Goal: Communication & Community: Answer question/provide support

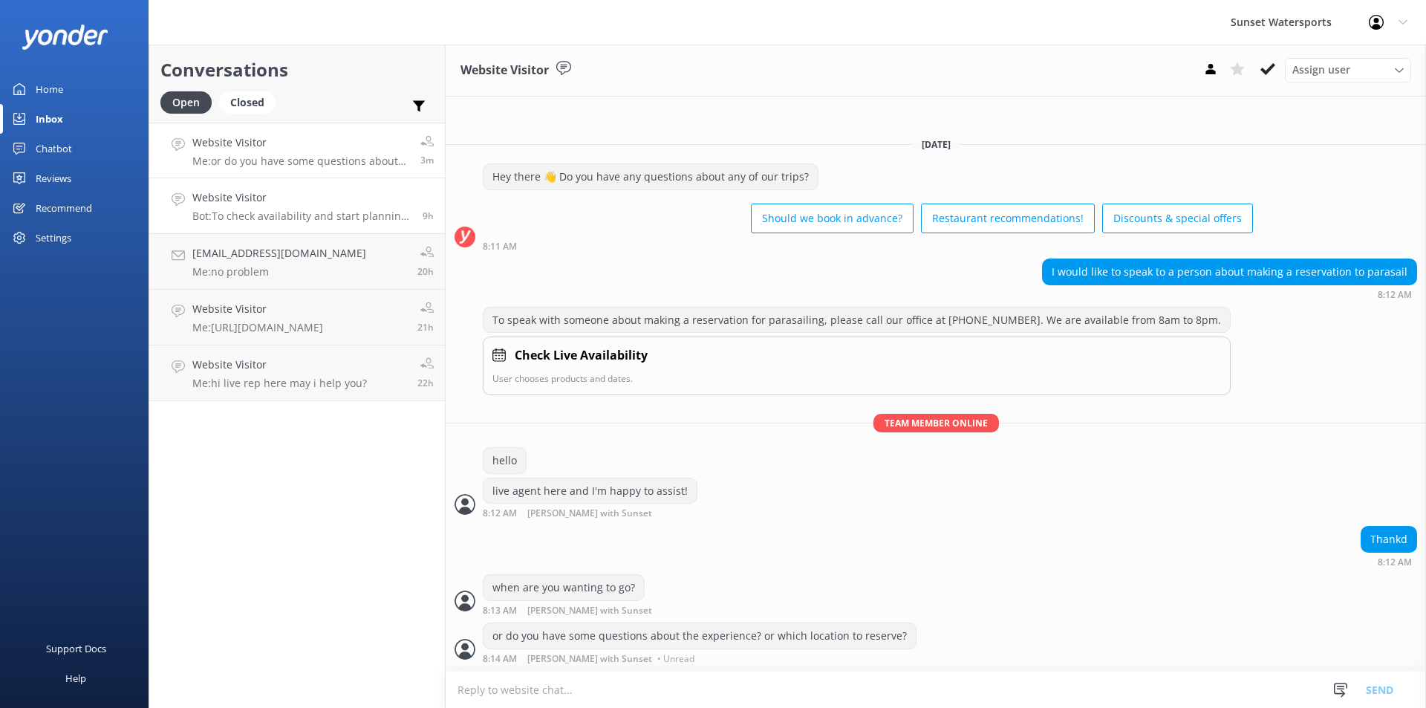
click at [262, 215] on p "Bot: To check availability and start planning your bachelor party sandbar cruis…" at bounding box center [301, 215] width 219 height 13
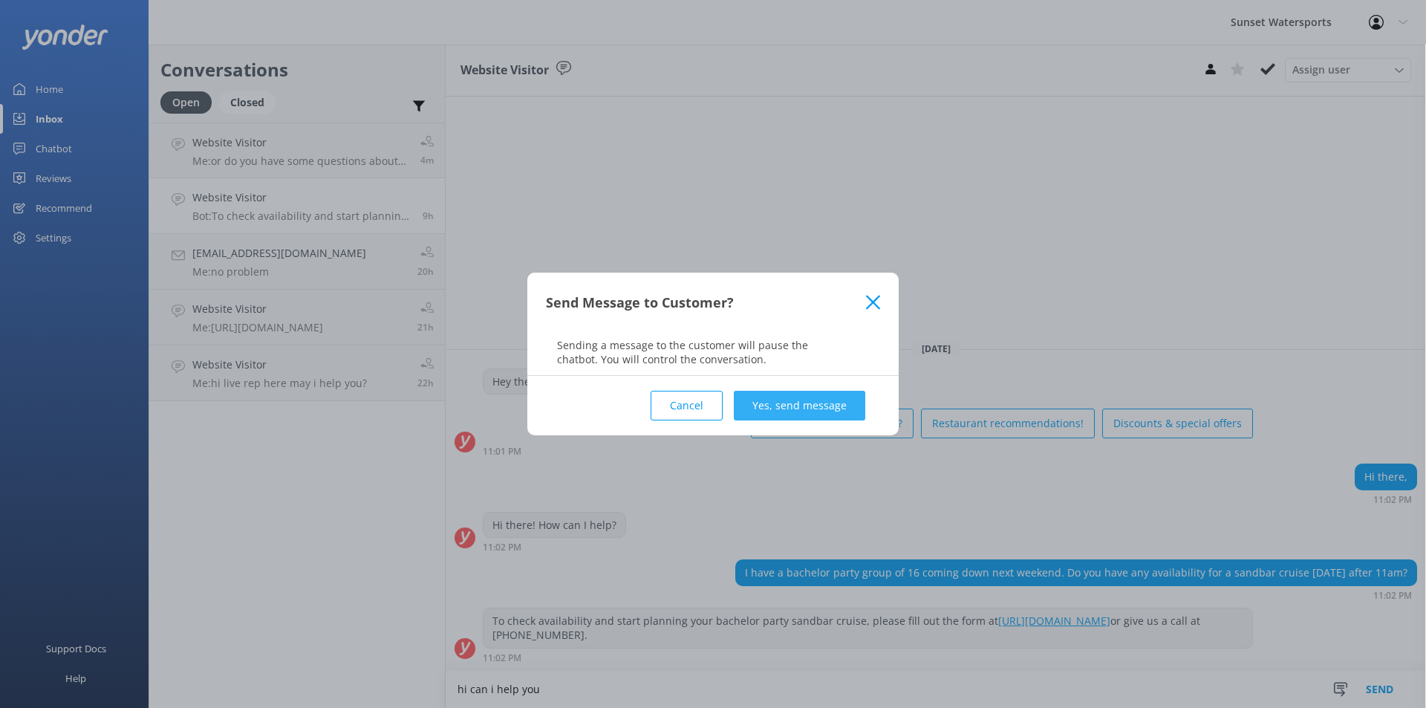
type textarea "hi can i help you"
click at [849, 408] on button "Yes, send message" at bounding box center [799, 406] width 131 height 30
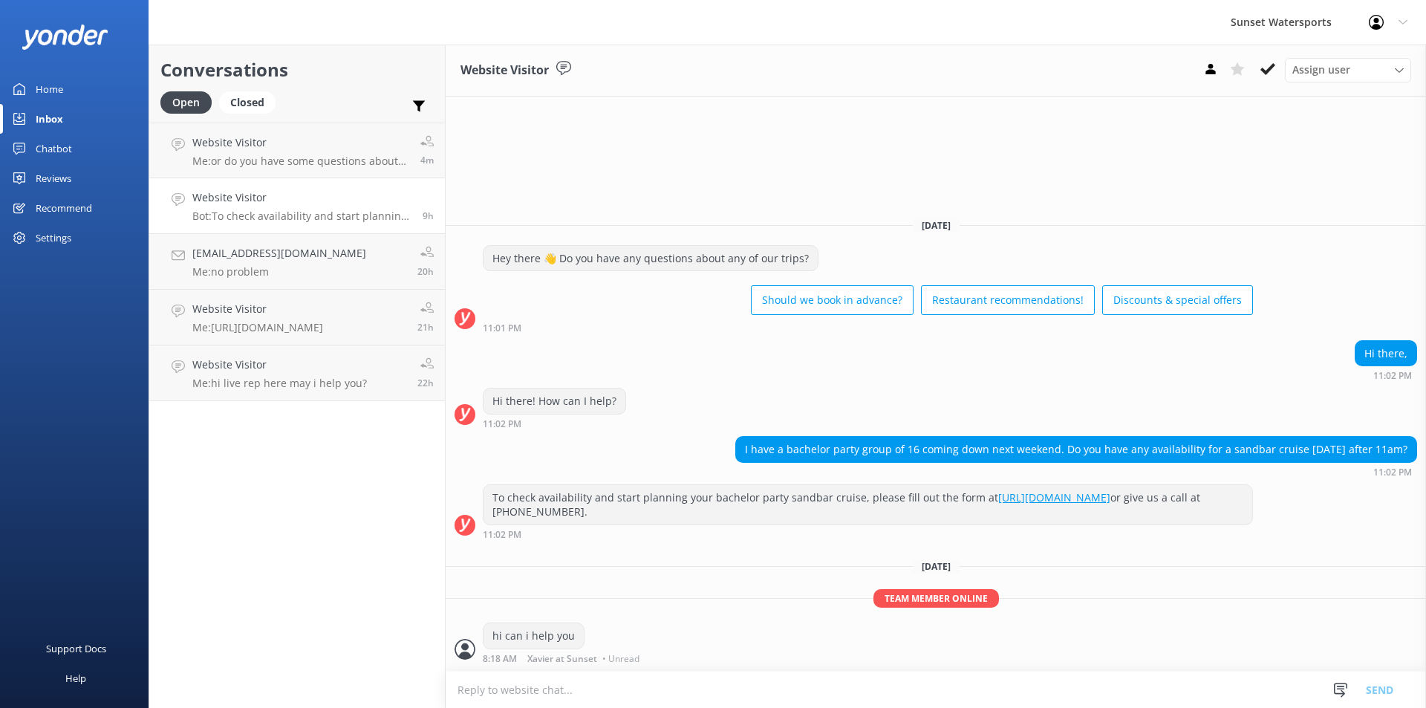
click at [330, 216] on p "Bot: To check availability and start planning your bachelor party sandbar cruis…" at bounding box center [301, 215] width 219 height 13
click at [305, 280] on link "tpatton33@hotmail.com Me: no problem 20h" at bounding box center [297, 262] width 296 height 56
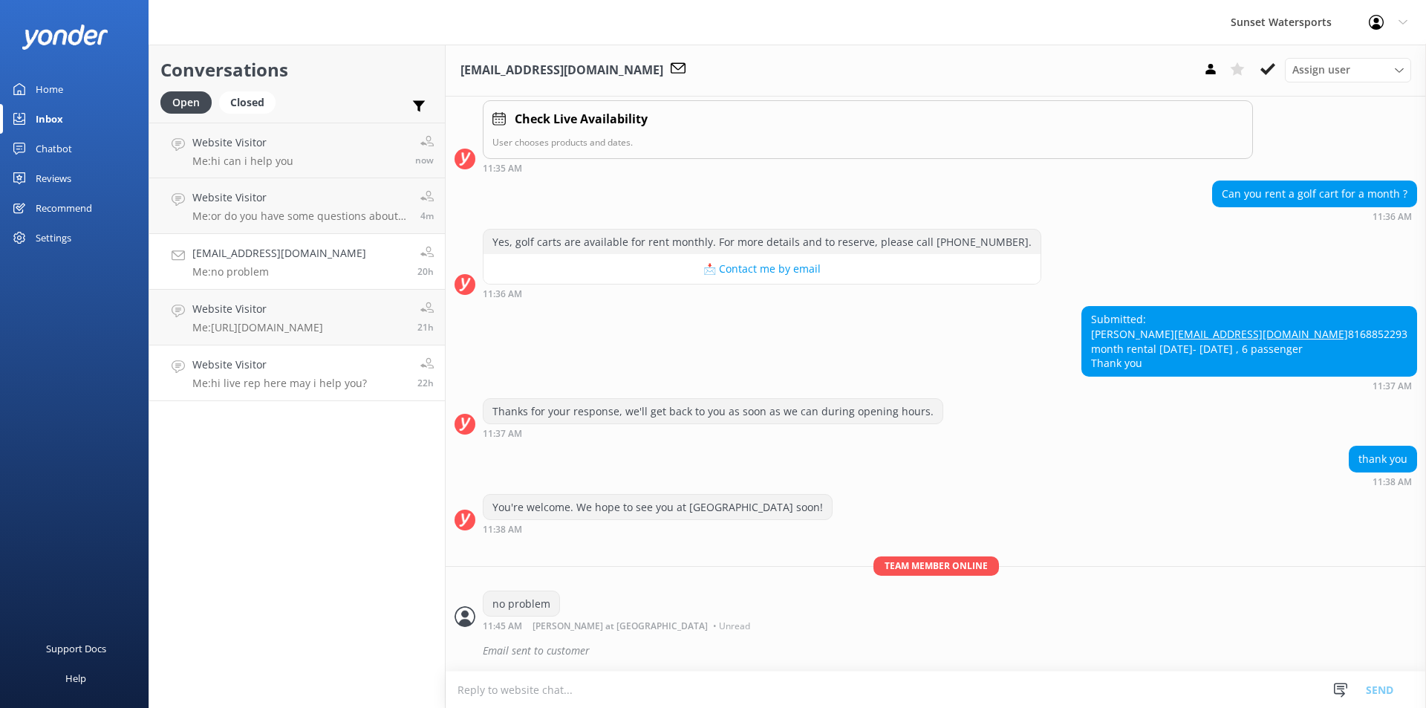
scroll to position [252, 0]
click at [281, 318] on div "Website Visitor Me: https://fareharbor.com/embeds/book/sunsetwatersportskeywest…" at bounding box center [257, 317] width 131 height 33
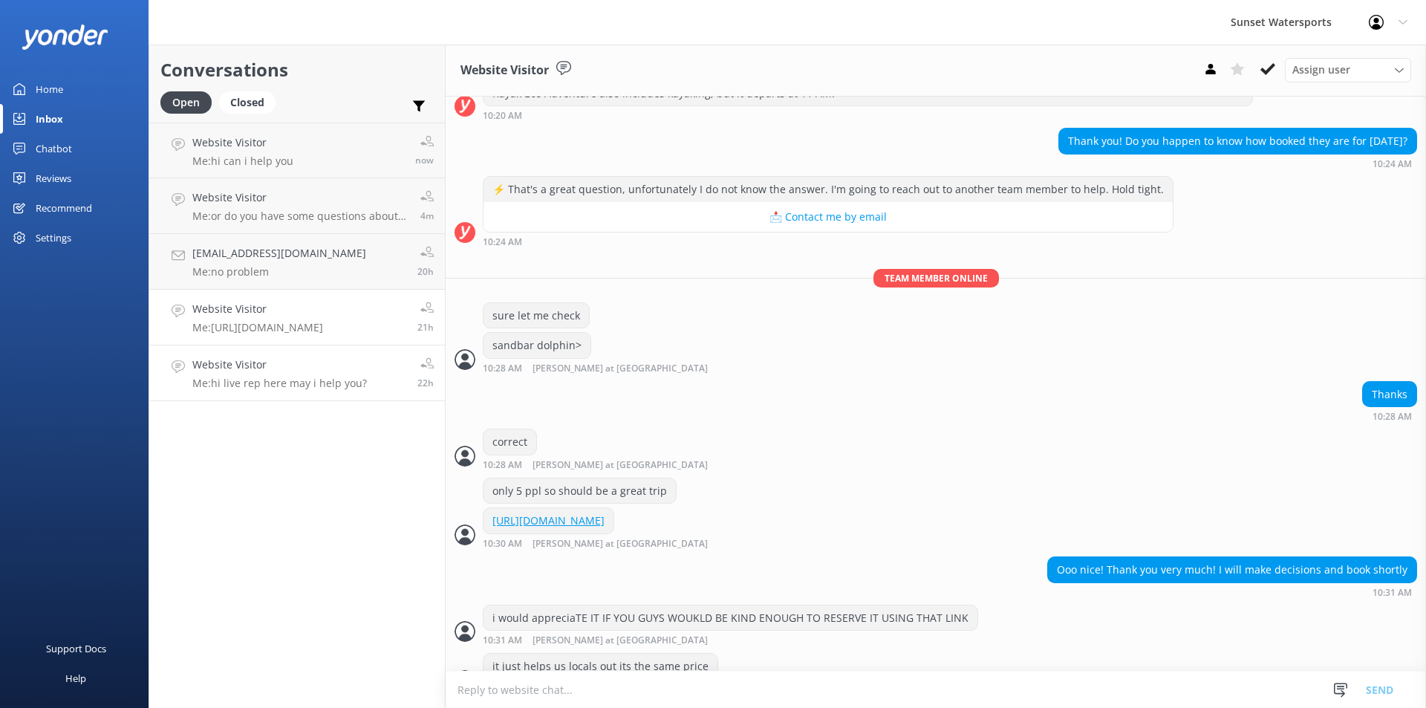
scroll to position [432, 0]
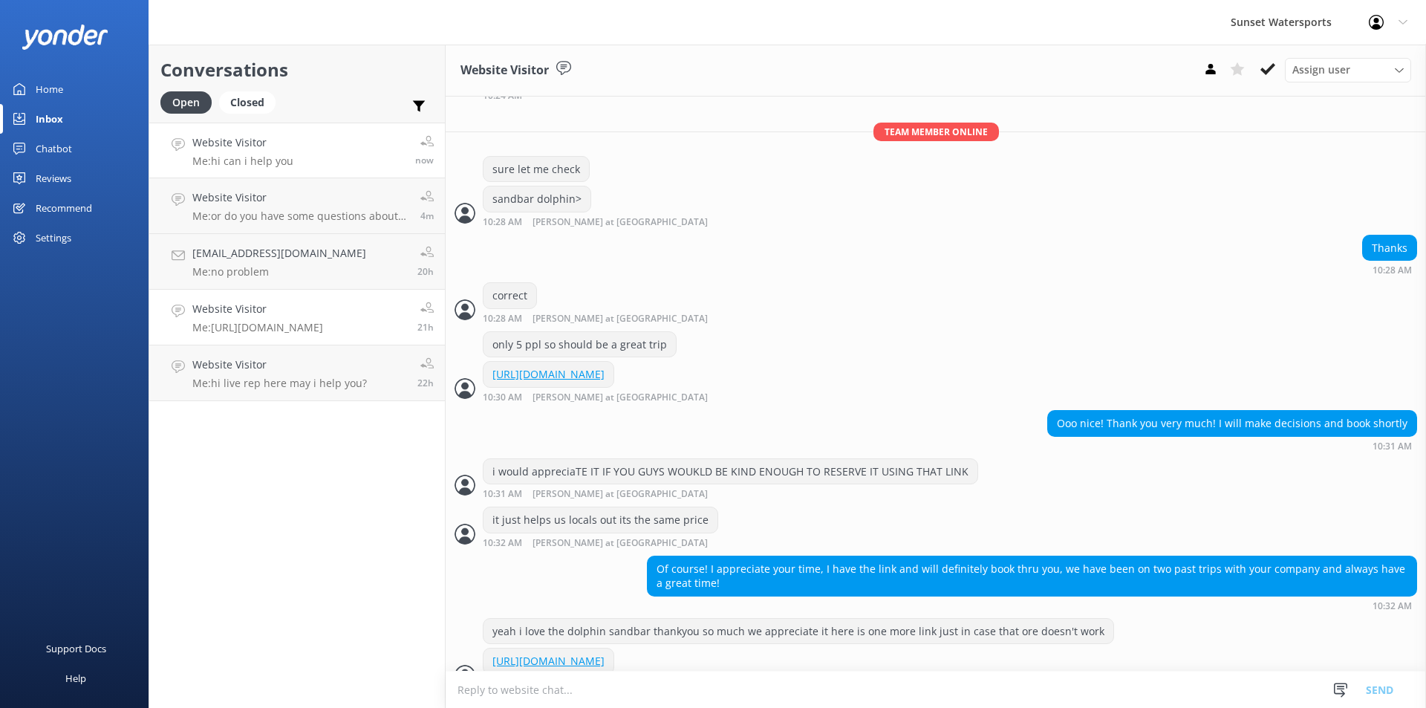
click at [350, 149] on link "Website Visitor Me: hi can i help you now" at bounding box center [297, 151] width 296 height 56
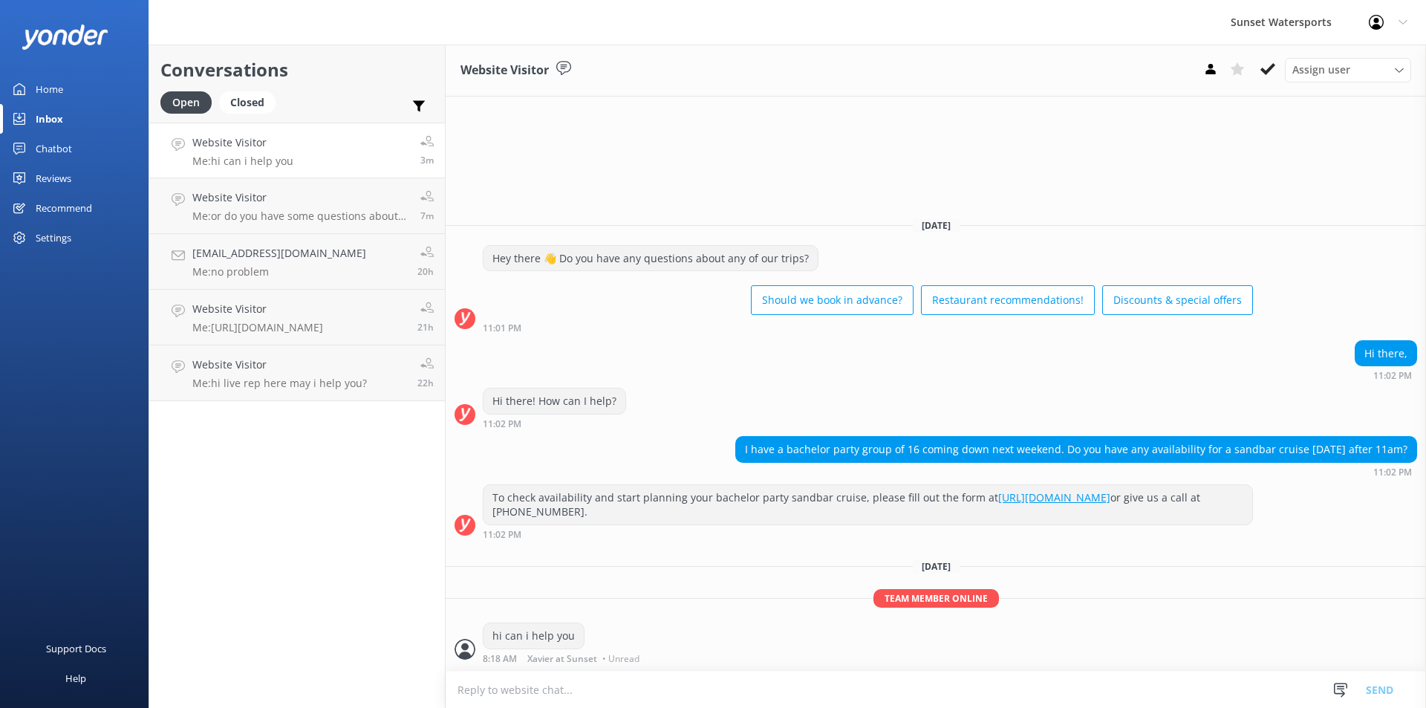
click at [292, 156] on link "Website Visitor Me: hi can i help you 3m" at bounding box center [297, 151] width 296 height 56
click at [312, 212] on p "Me: or do you have some questions about the experience? or which location to re…" at bounding box center [298, 215] width 212 height 13
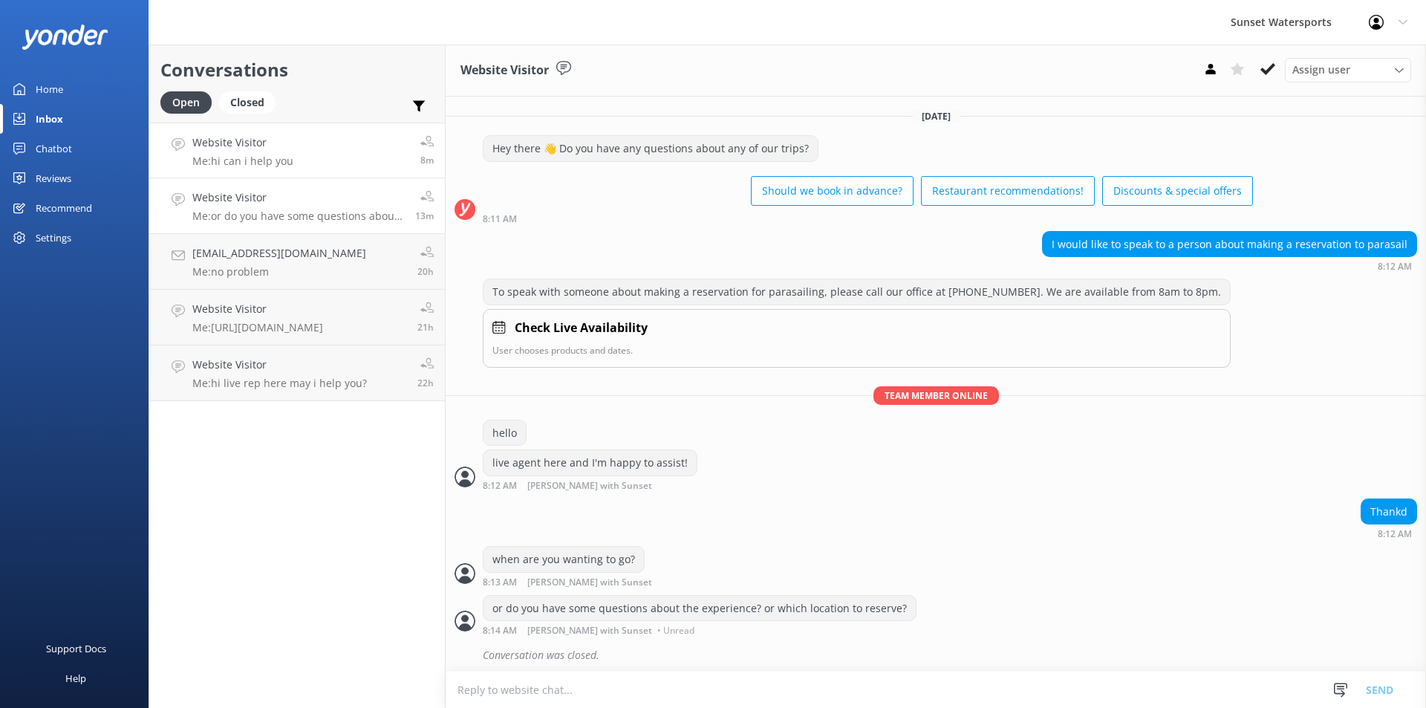
scroll to position [4, 0]
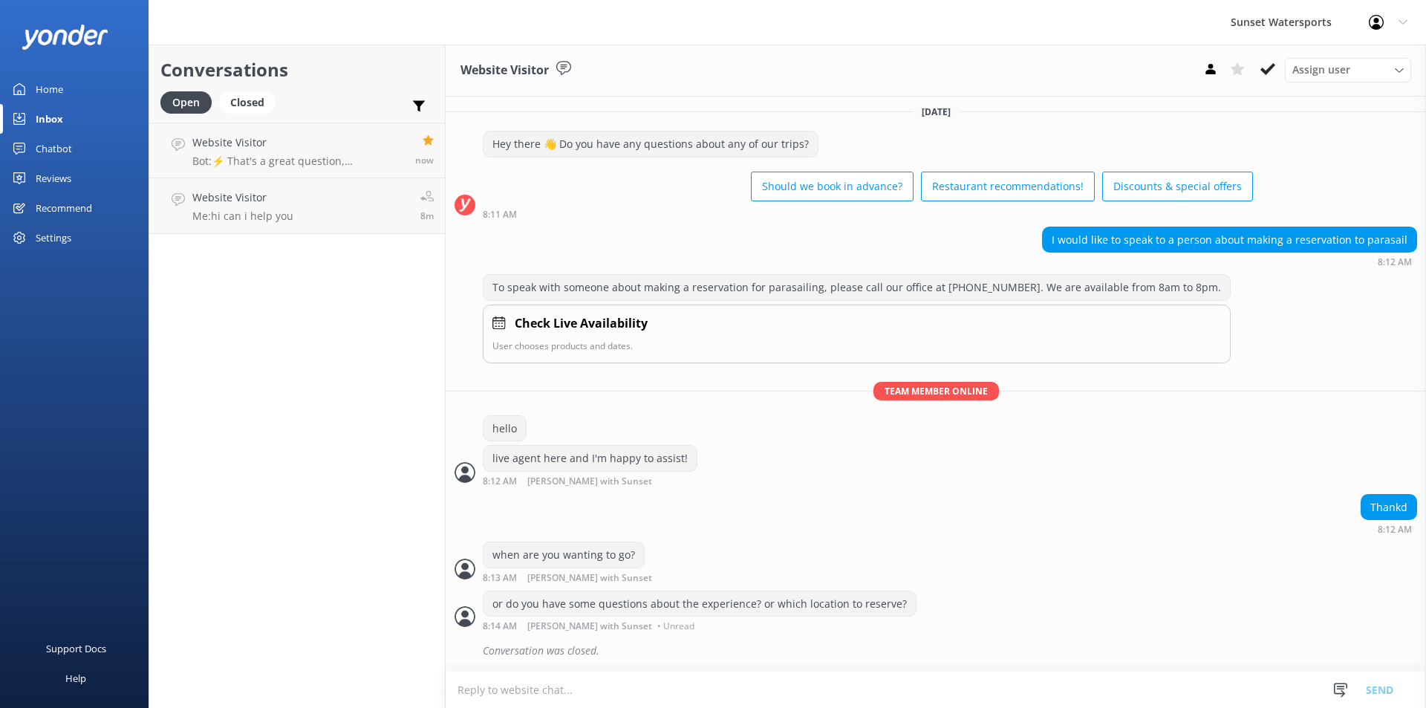
click at [343, 165] on p "Bot: ⚡ That's a great question, unfortunately I do not know the answer. I'm goi…" at bounding box center [298, 160] width 212 height 13
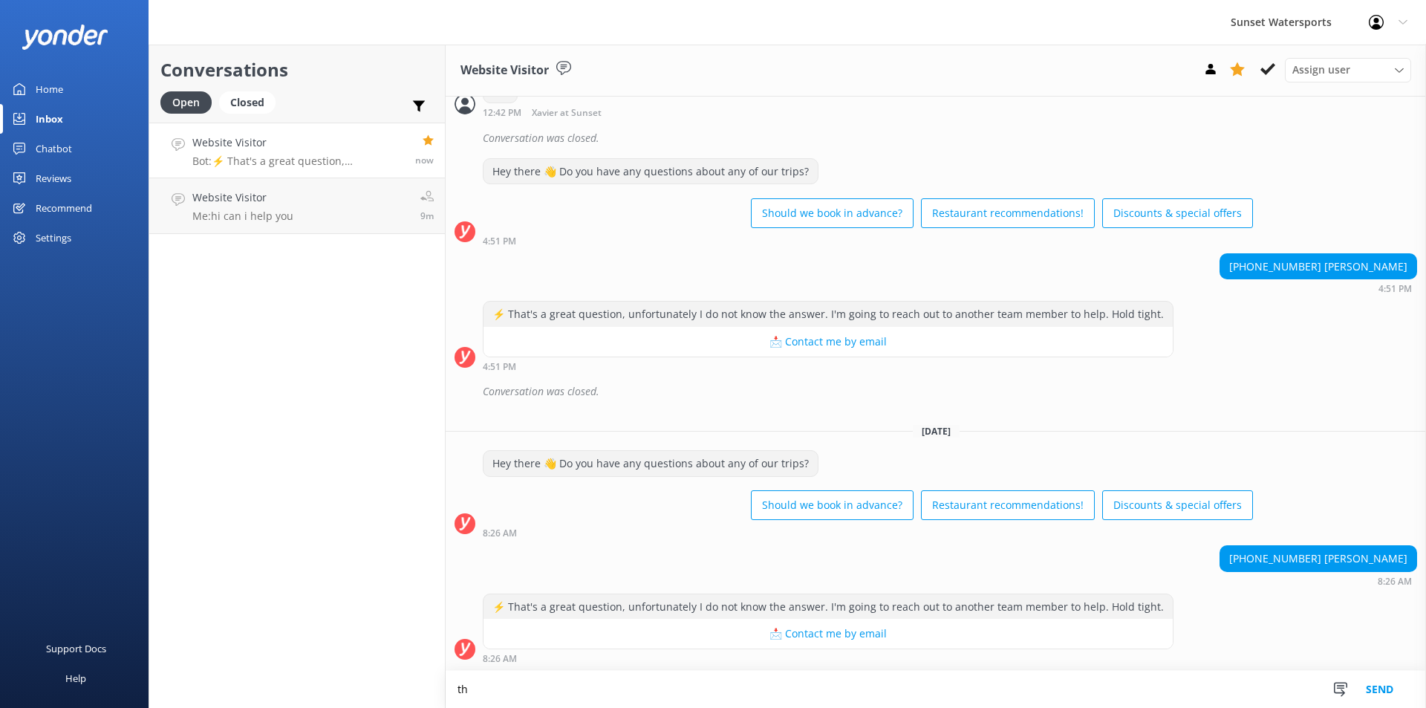
scroll to position [1068, 0]
type textarea "thx"
click at [1369, 693] on button "Send" at bounding box center [1379, 689] width 56 height 37
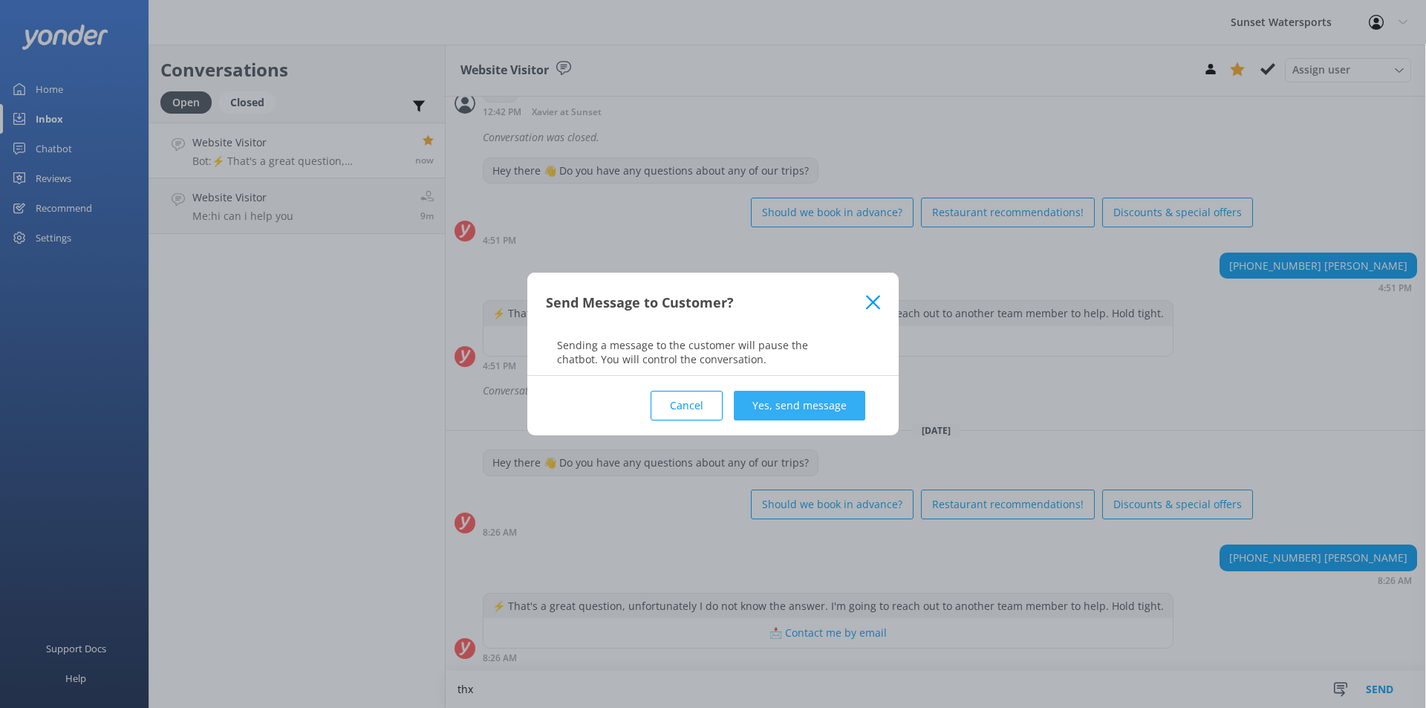
click at [798, 400] on button "Yes, send message" at bounding box center [799, 406] width 131 height 30
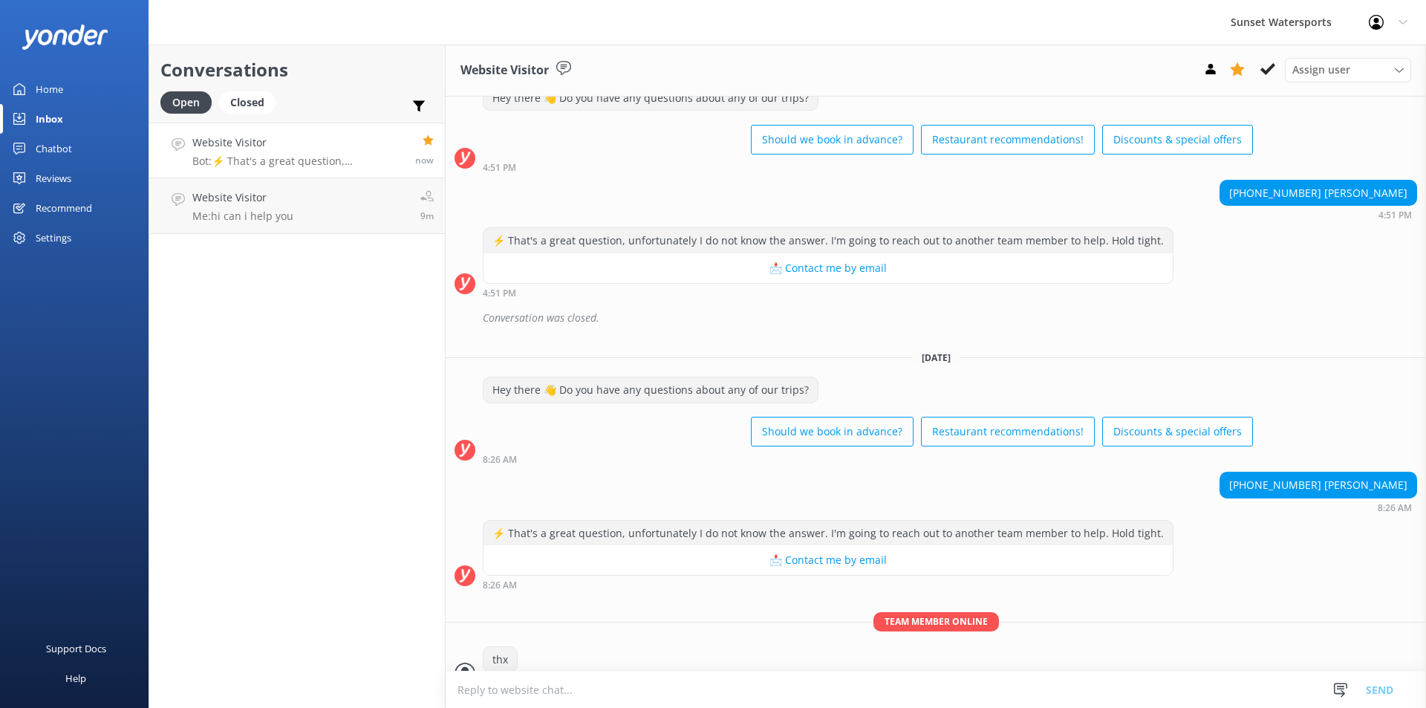
scroll to position [1164, 0]
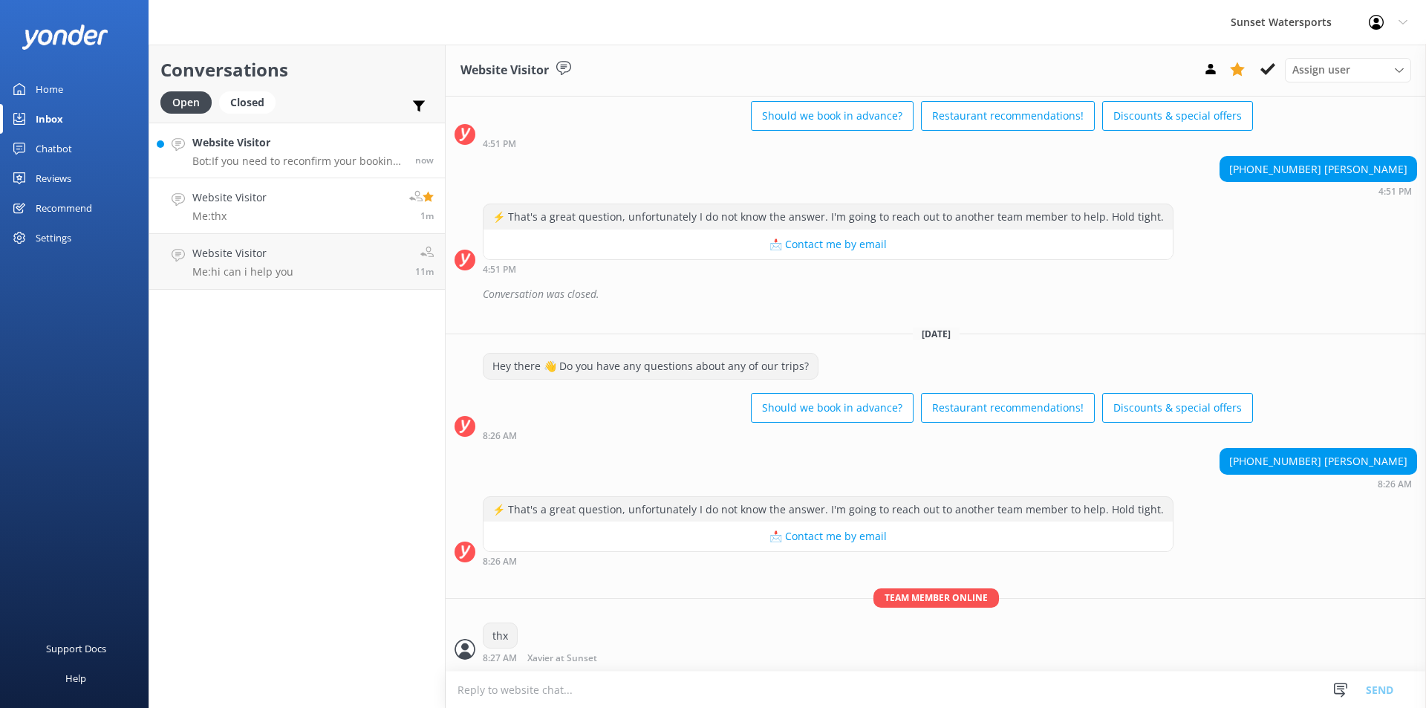
click at [348, 146] on h4 "Website Visitor" at bounding box center [298, 142] width 212 height 16
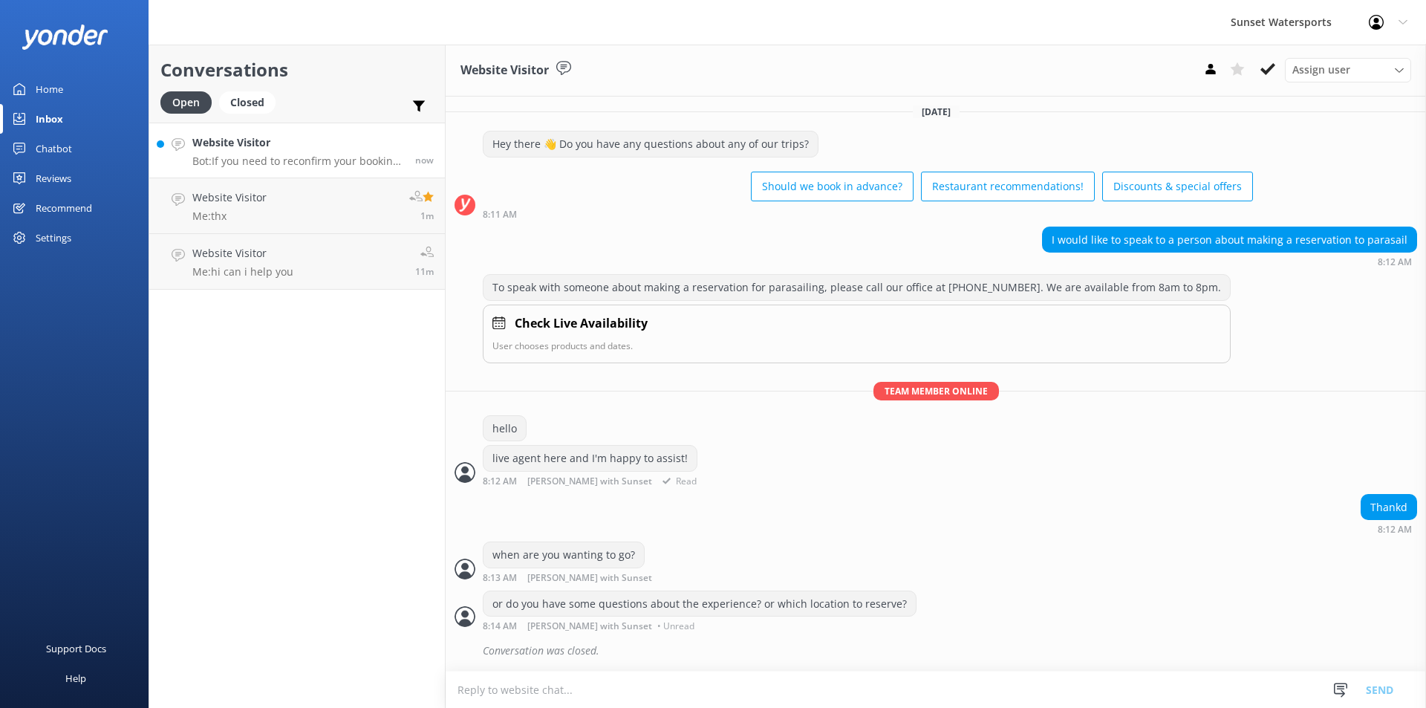
scroll to position [116, 0]
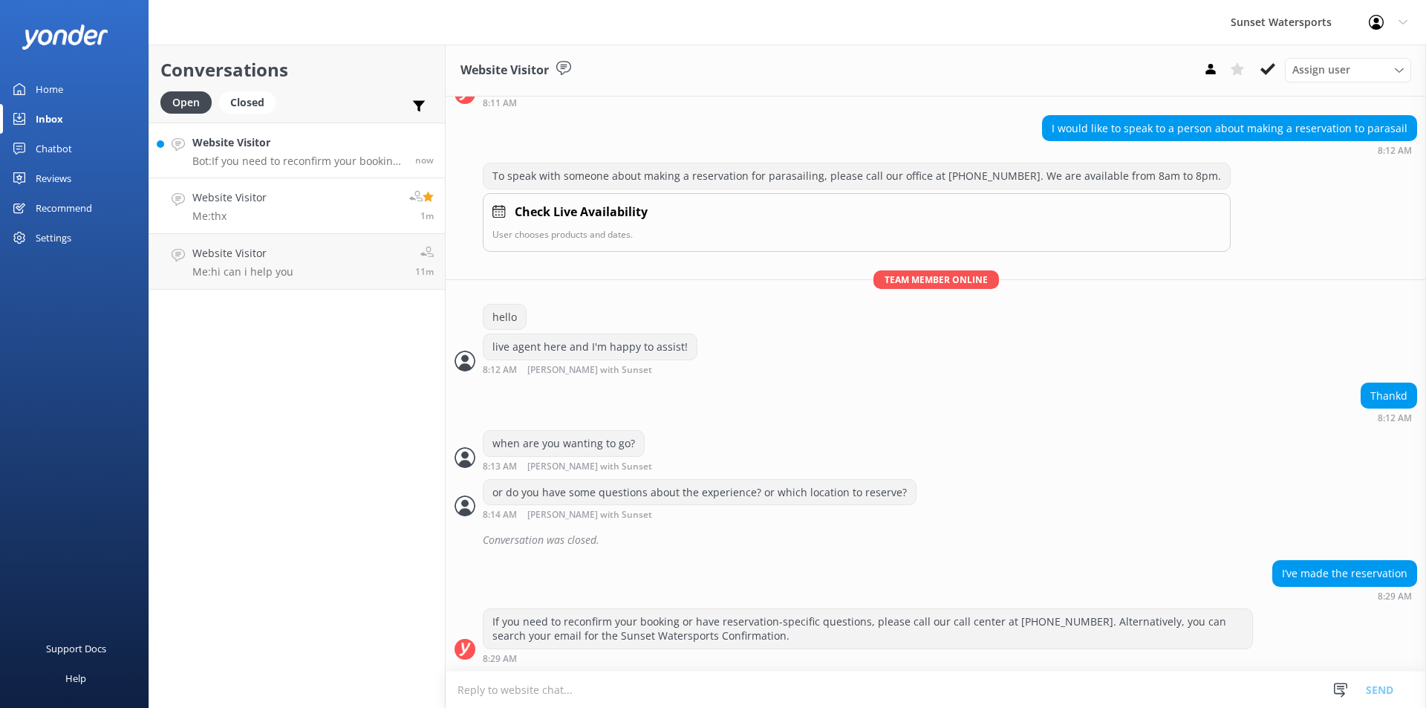
click at [273, 210] on link "Website Visitor Me: thx 1m" at bounding box center [297, 206] width 296 height 56
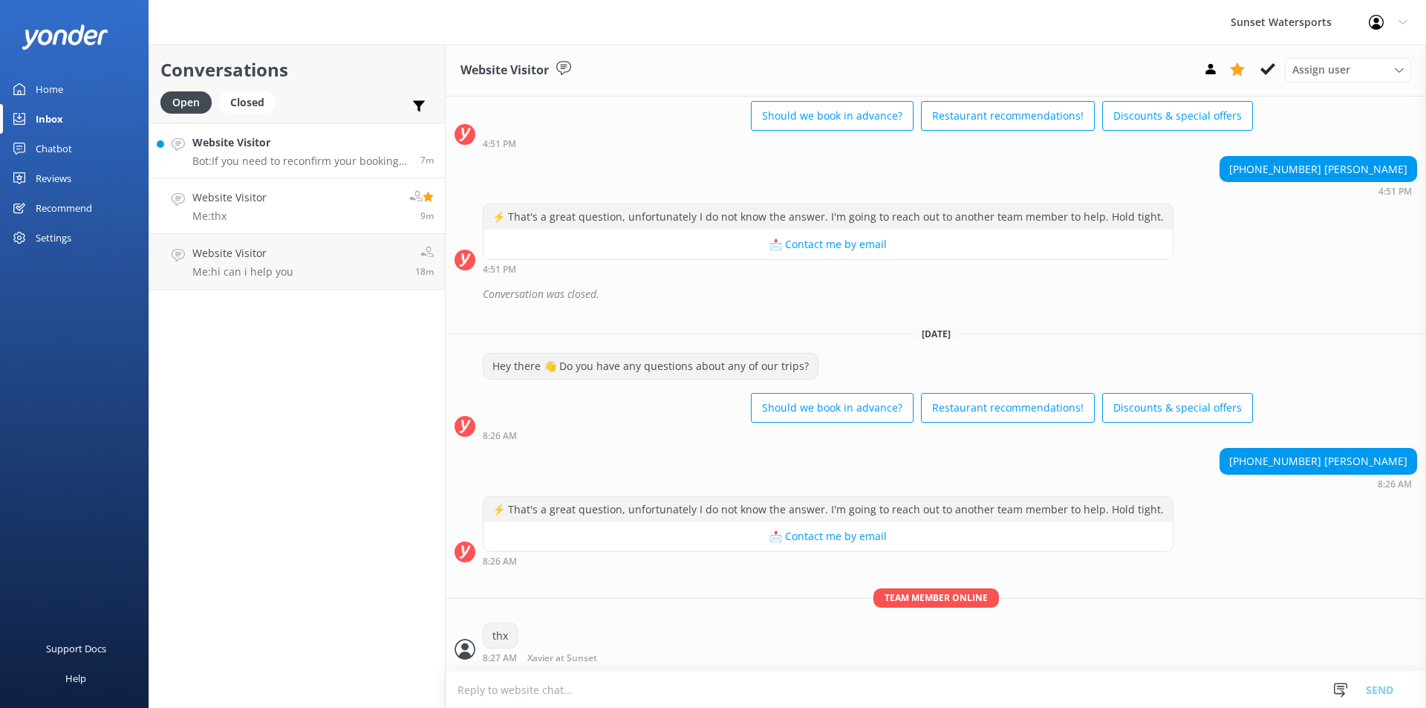
click at [267, 163] on p "Bot: If you need to reconfirm your booking or have reservation-specific questio…" at bounding box center [300, 160] width 217 height 13
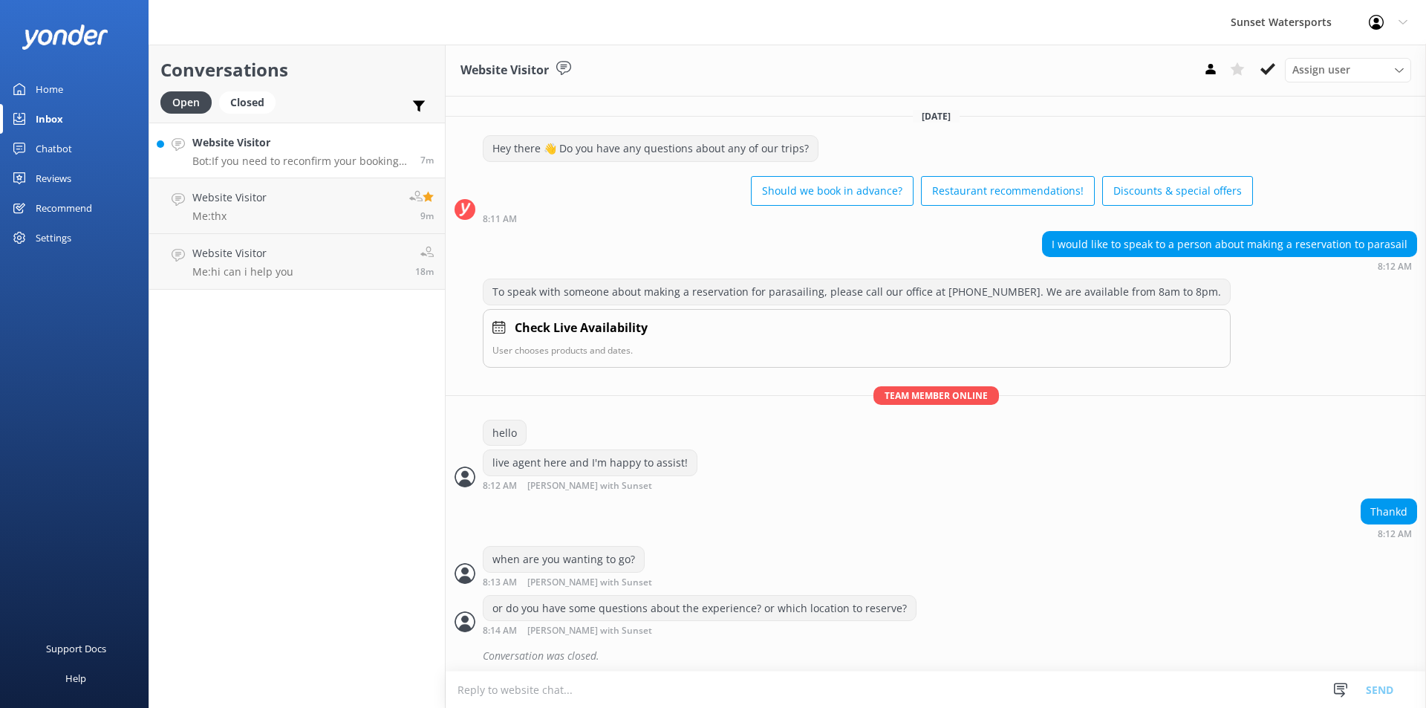
scroll to position [226, 0]
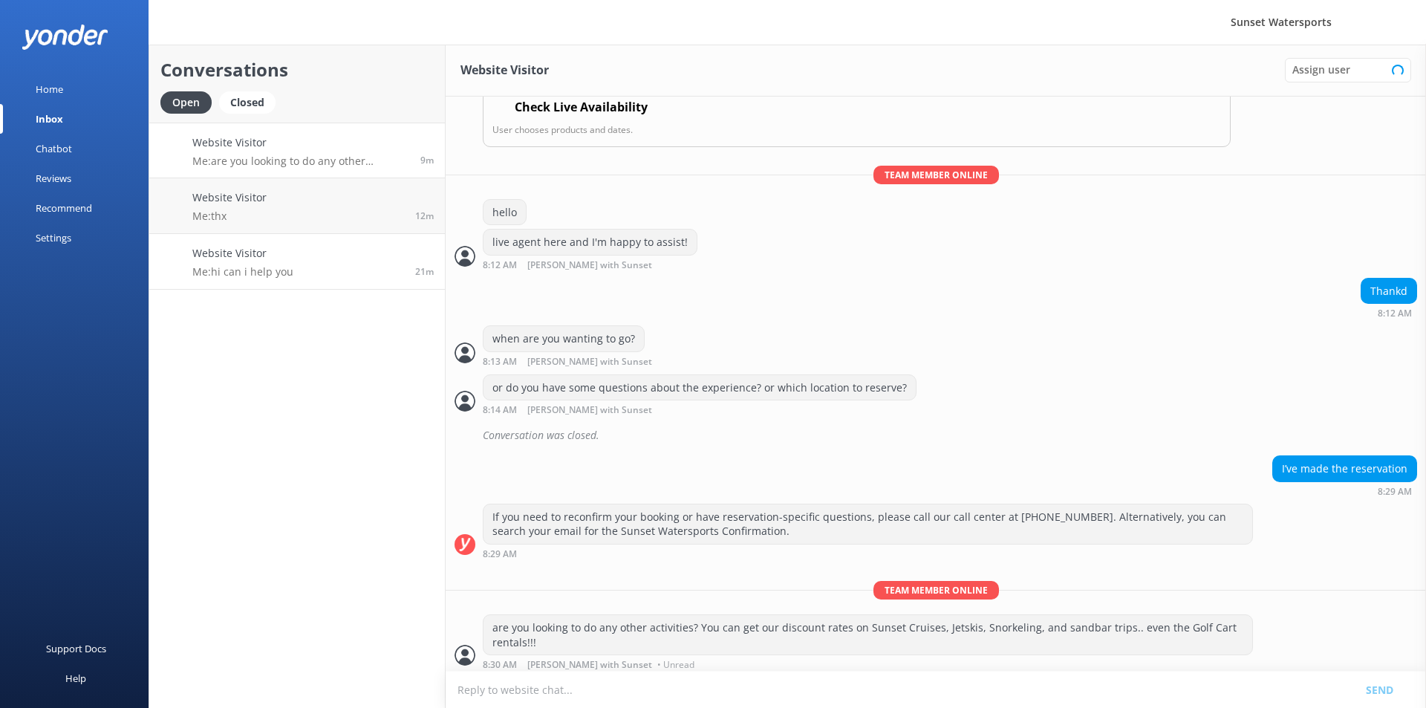
scroll to position [226, 0]
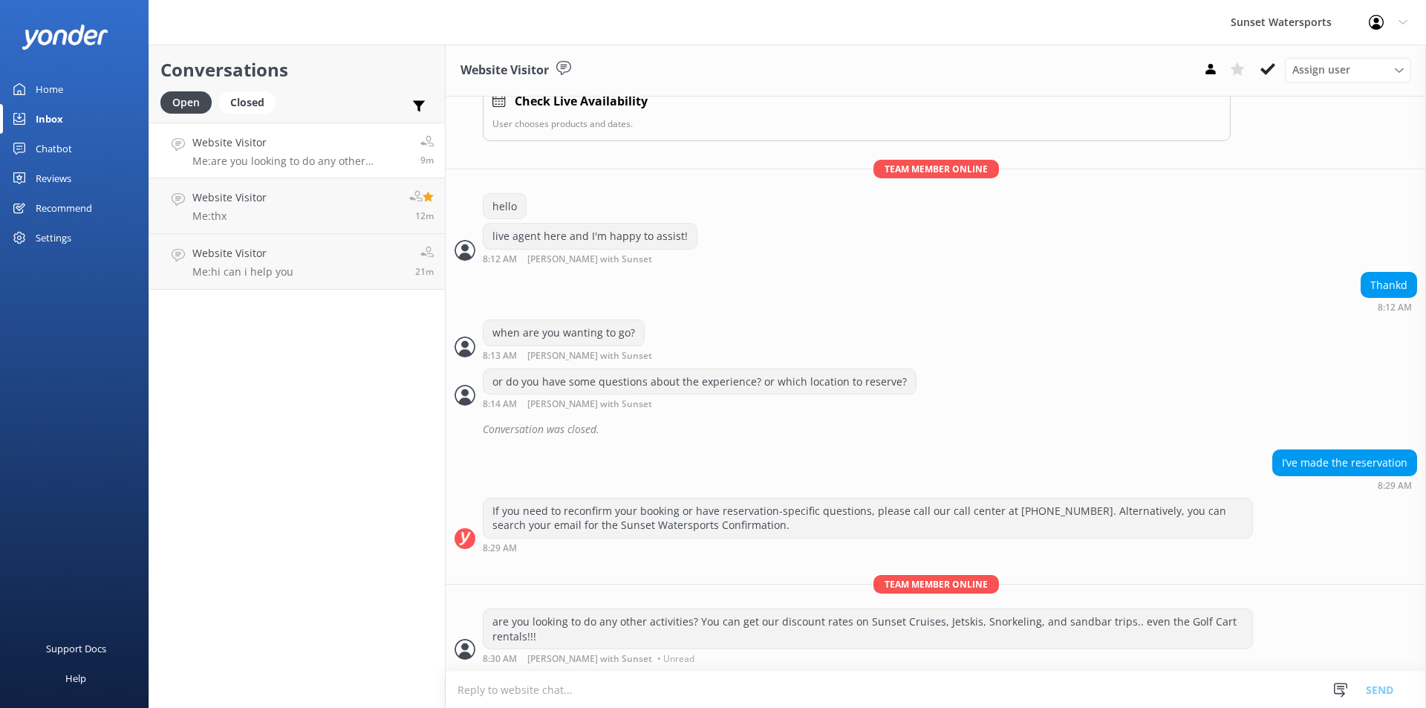
click at [313, 151] on h4 "Website Visitor" at bounding box center [300, 142] width 217 height 16
click at [334, 219] on link "Website Visitor Me: thx 12m" at bounding box center [297, 206] width 296 height 56
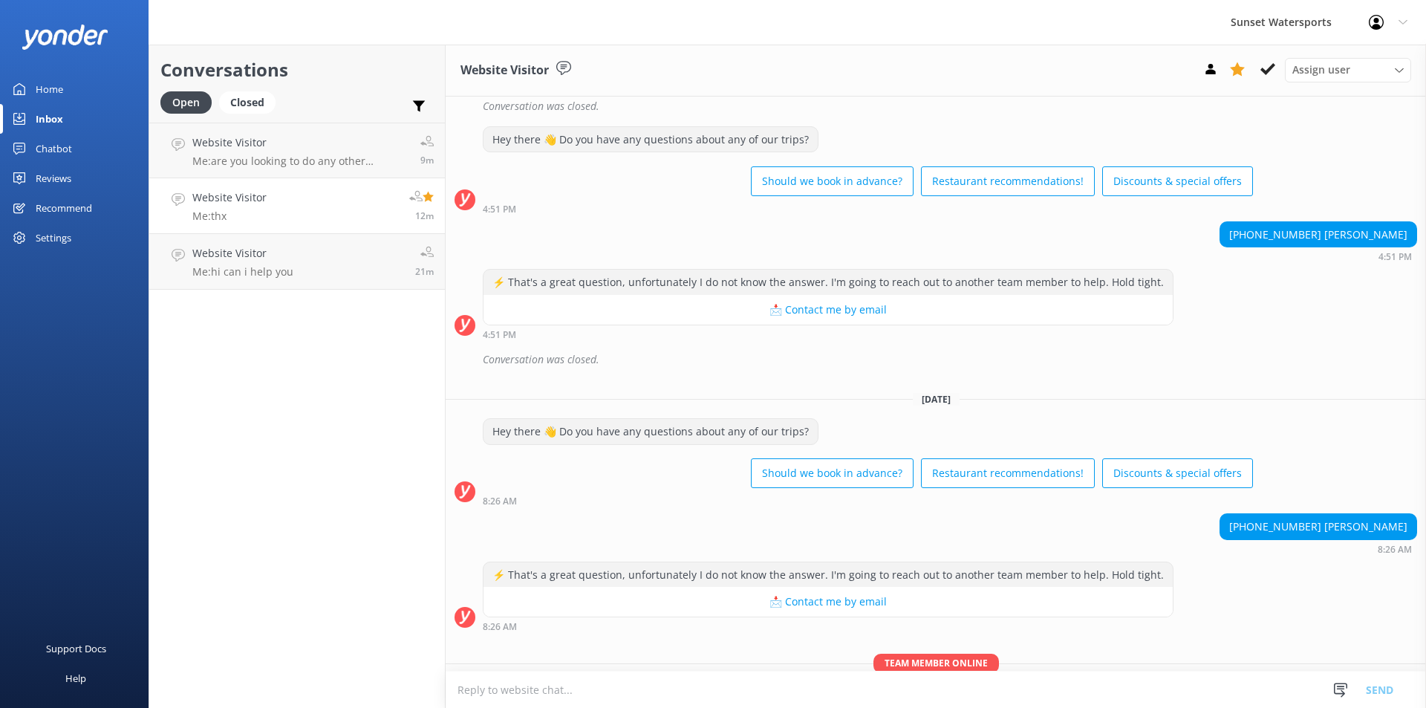
scroll to position [1164, 0]
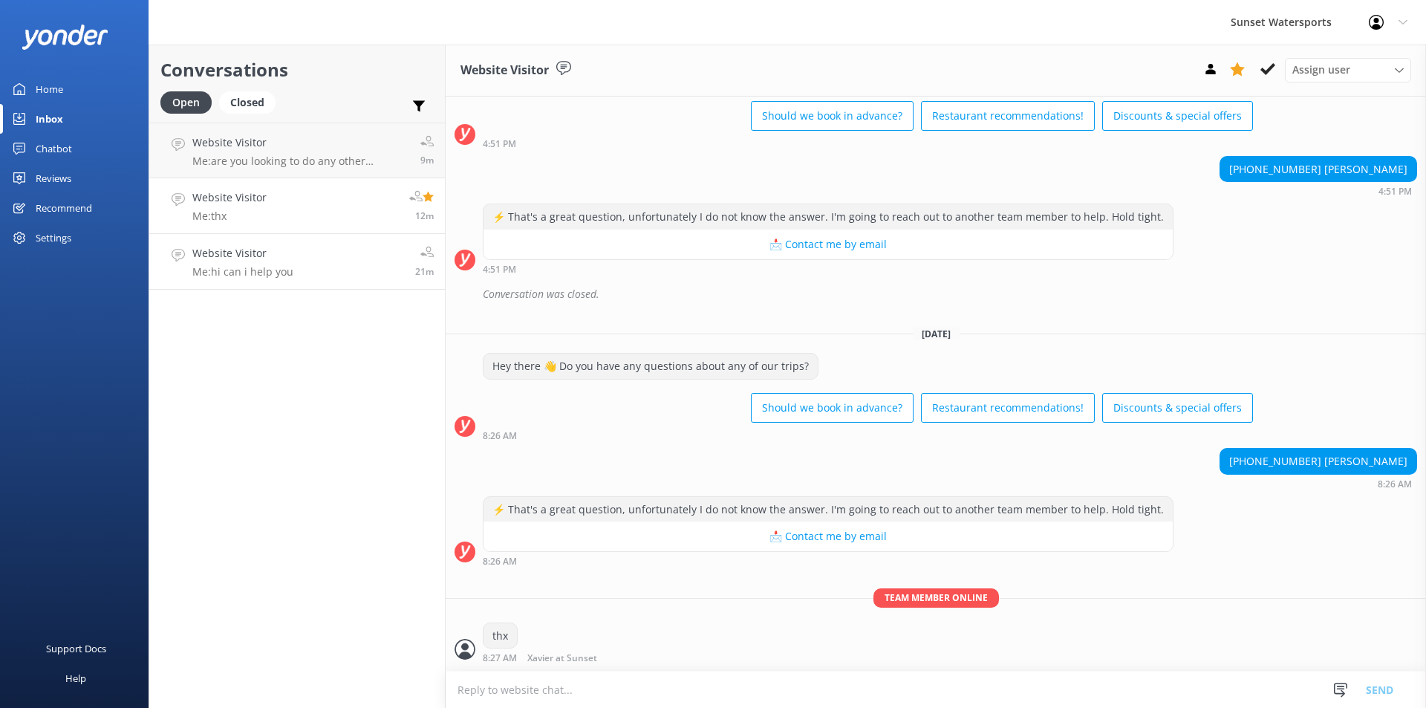
click at [269, 263] on div "Website Visitor Me: hi can i help you" at bounding box center [242, 261] width 101 height 33
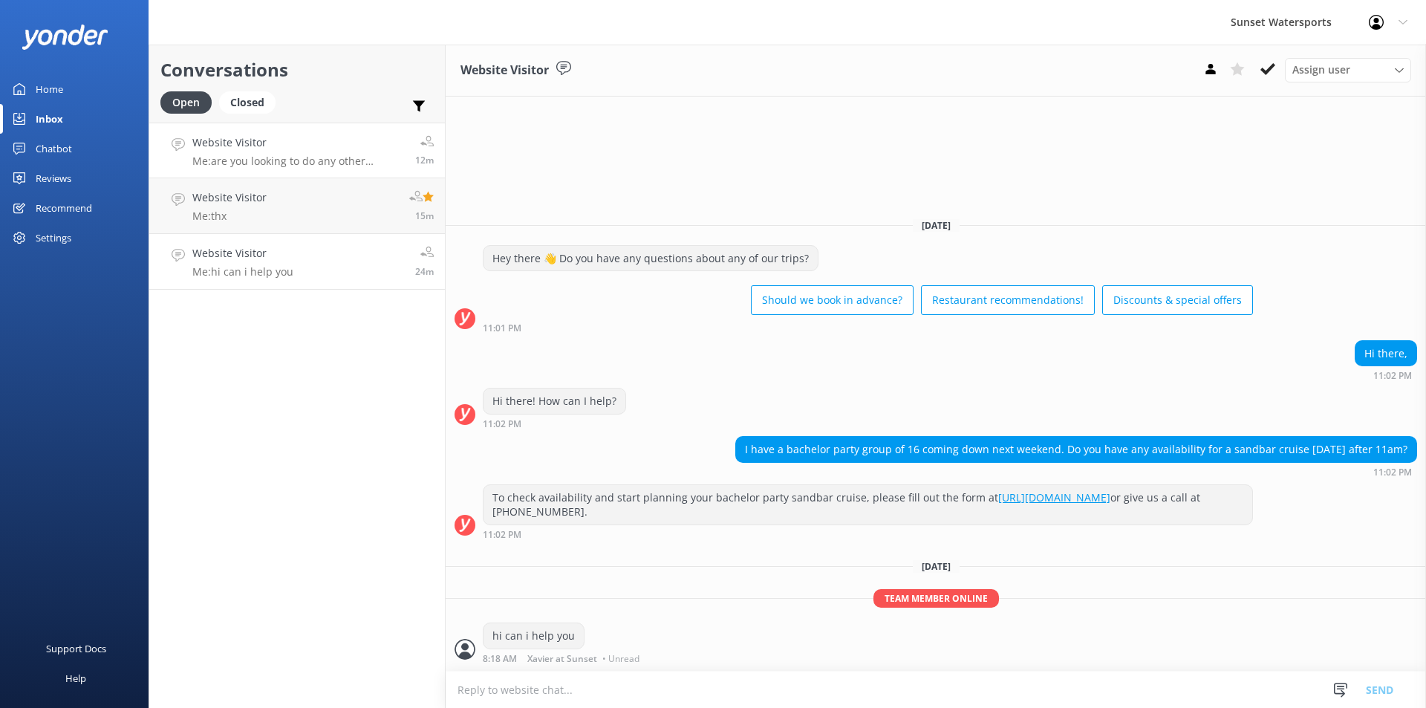
click at [296, 161] on p "Me: are you looking to do any other activities? You can get our discount rates …" at bounding box center [298, 160] width 212 height 13
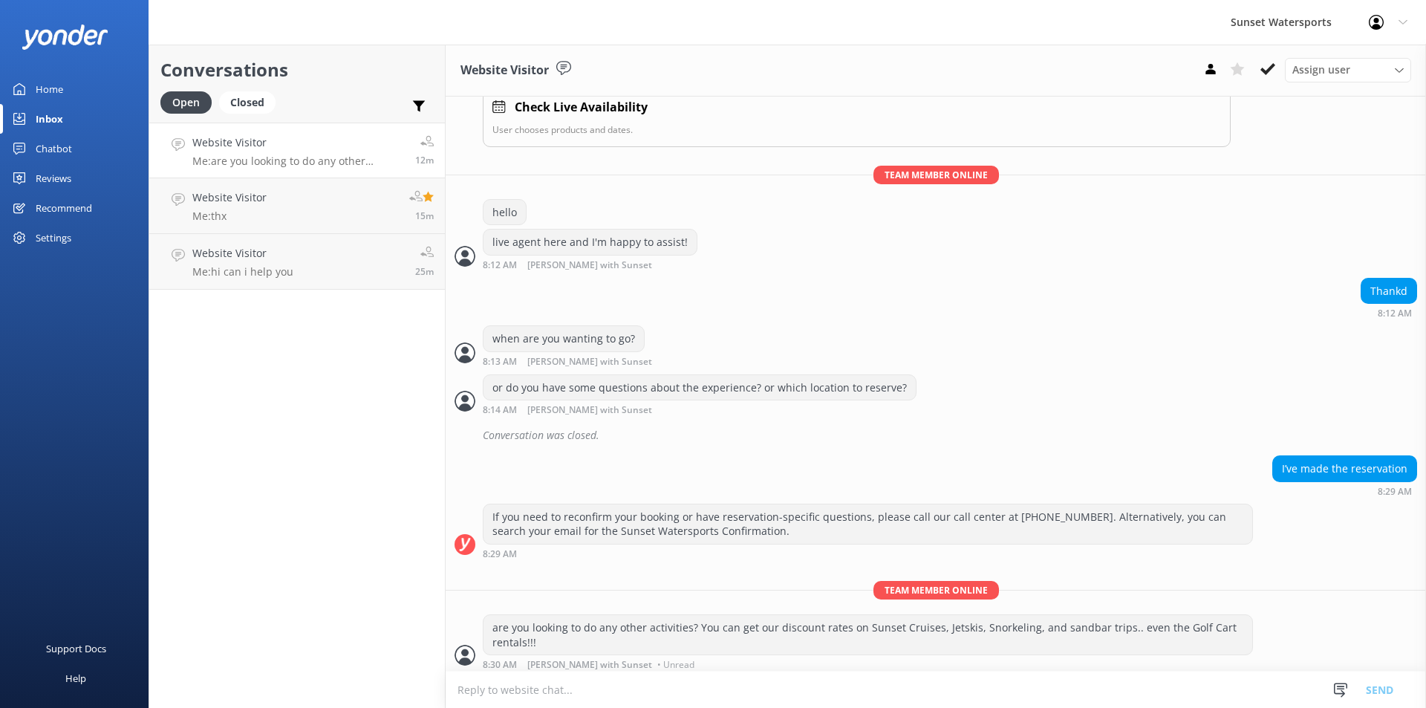
scroll to position [226, 0]
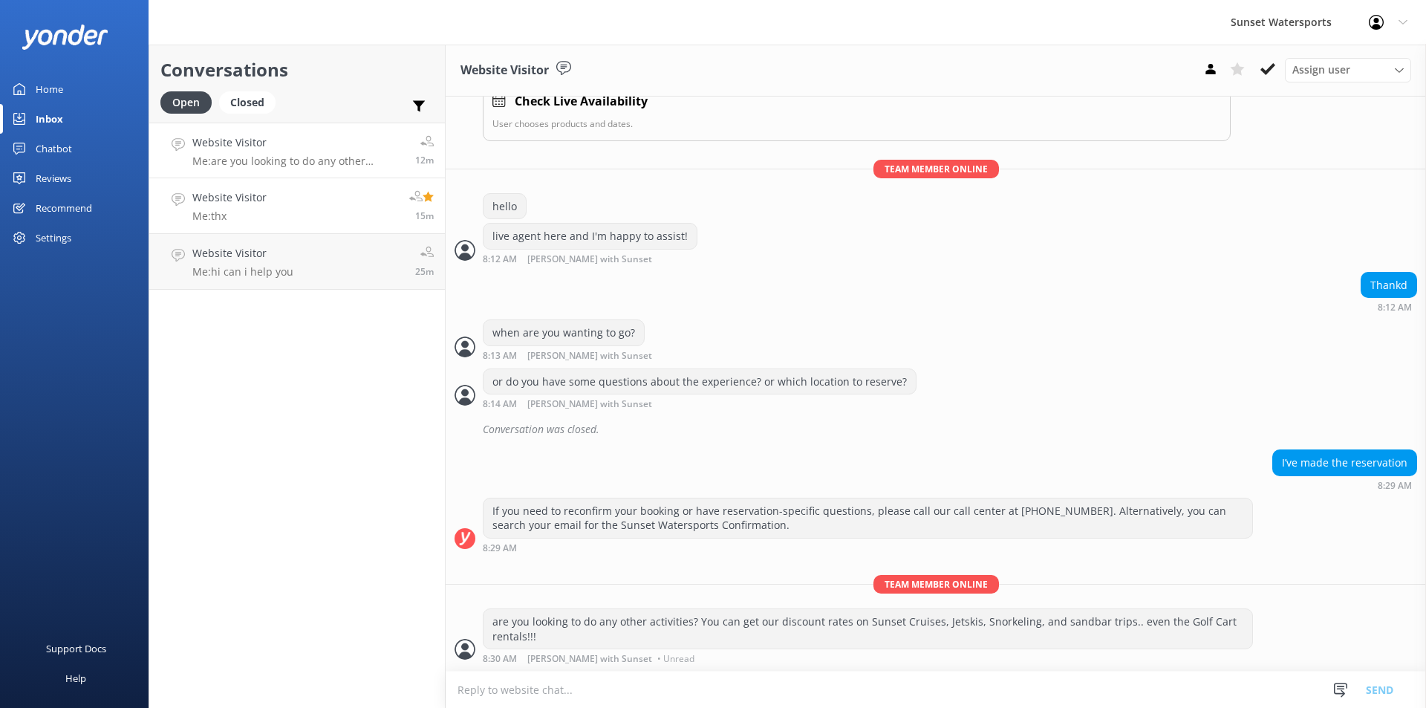
click at [279, 214] on link "Website Visitor Me: thx 15m" at bounding box center [297, 206] width 296 height 56
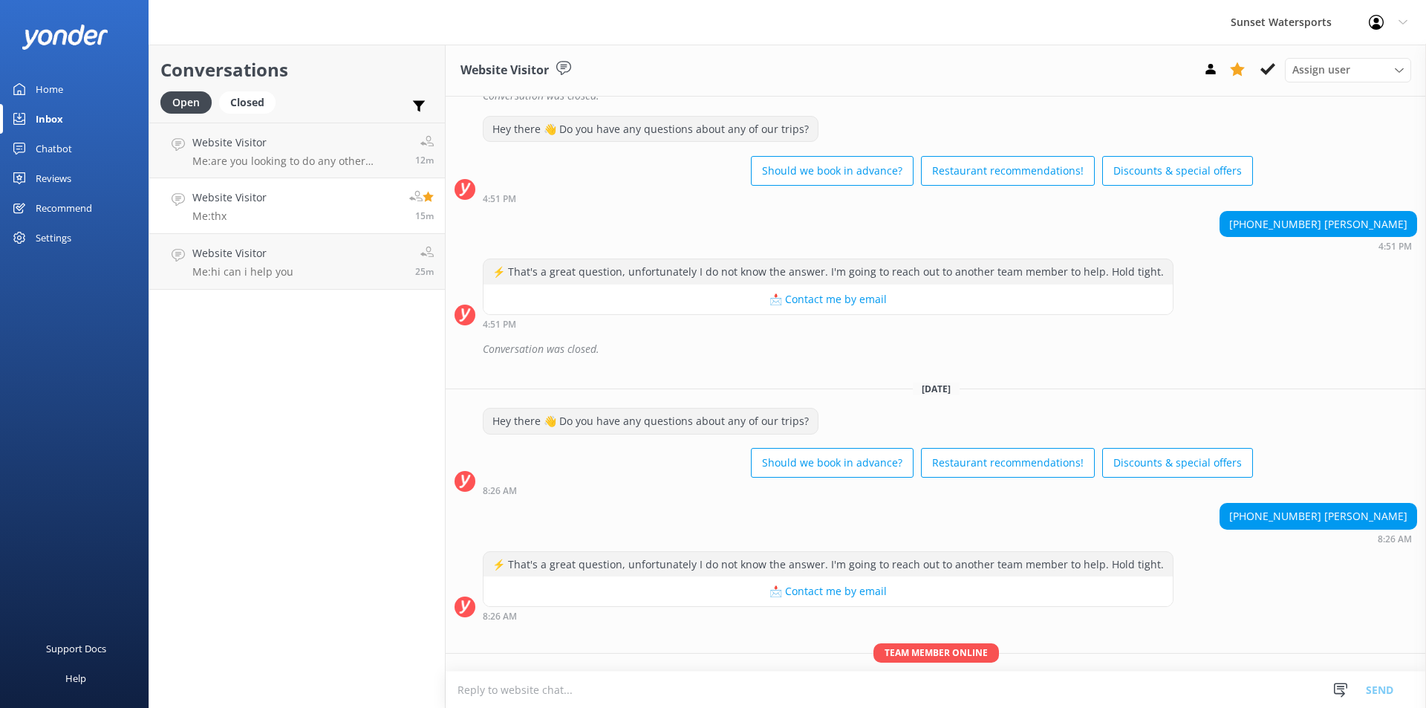
scroll to position [1164, 0]
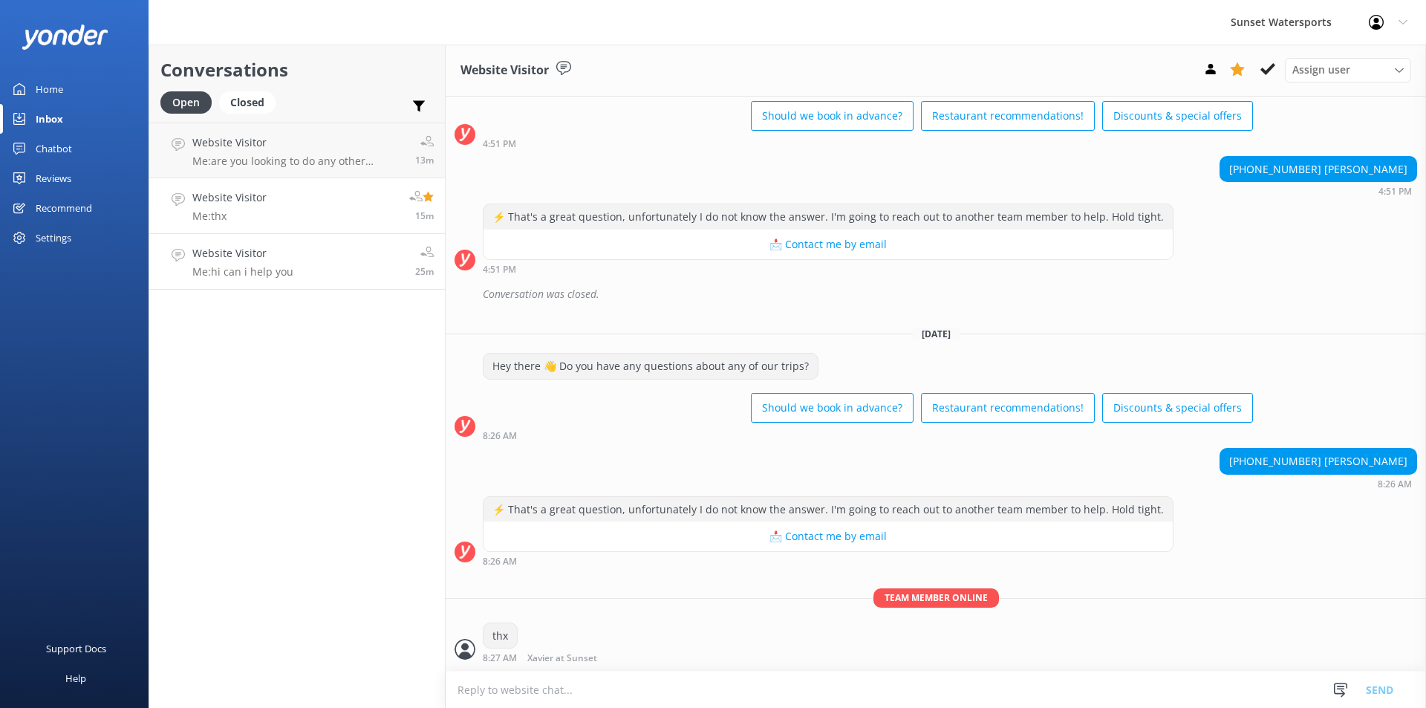
click at [247, 261] on h4 "Website Visitor" at bounding box center [242, 253] width 101 height 16
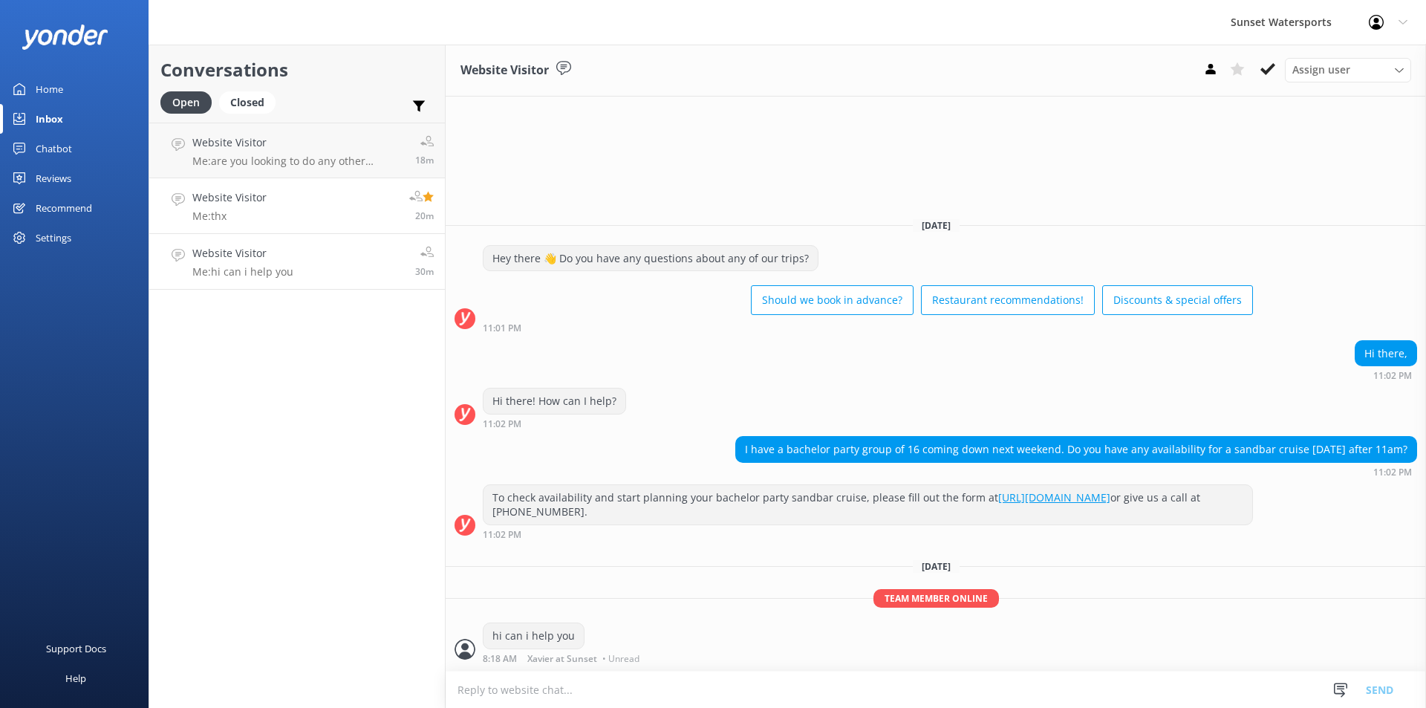
click at [311, 214] on link "Website Visitor Me: thx 20m" at bounding box center [297, 206] width 296 height 56
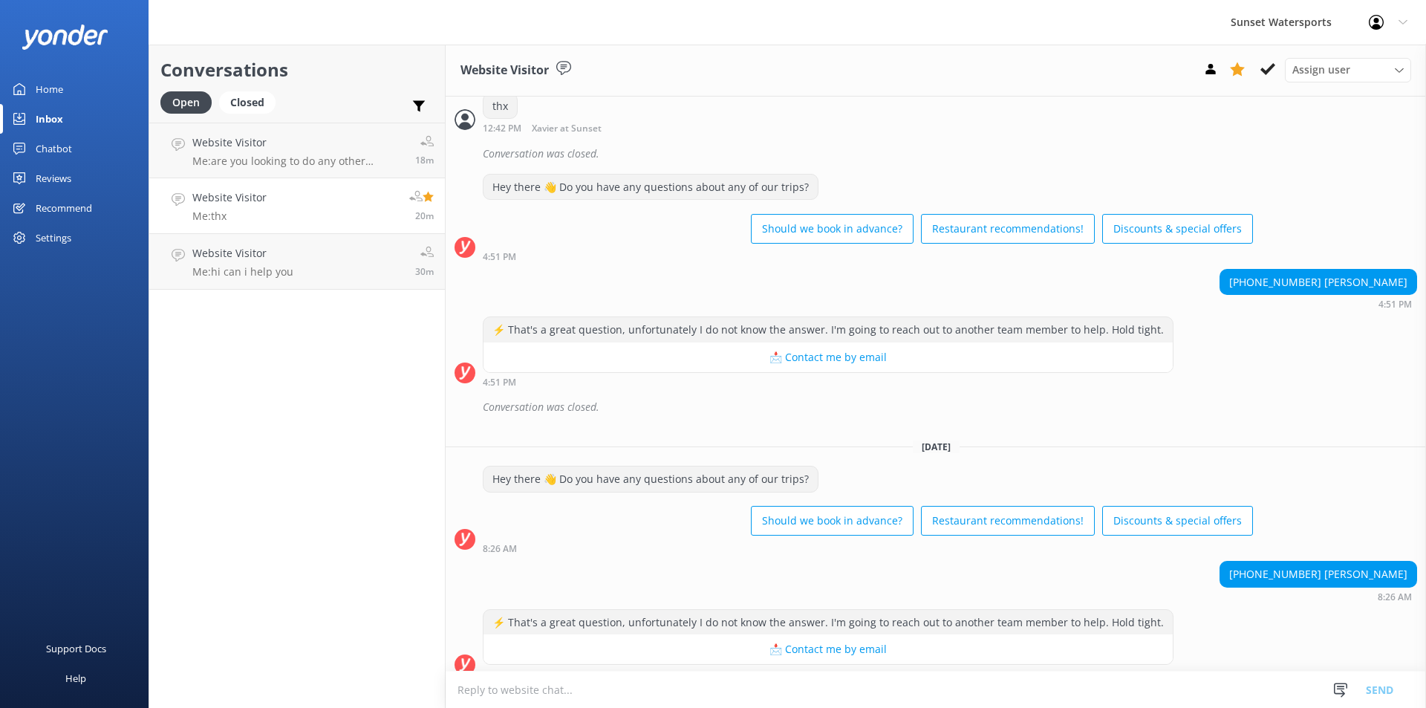
scroll to position [1164, 0]
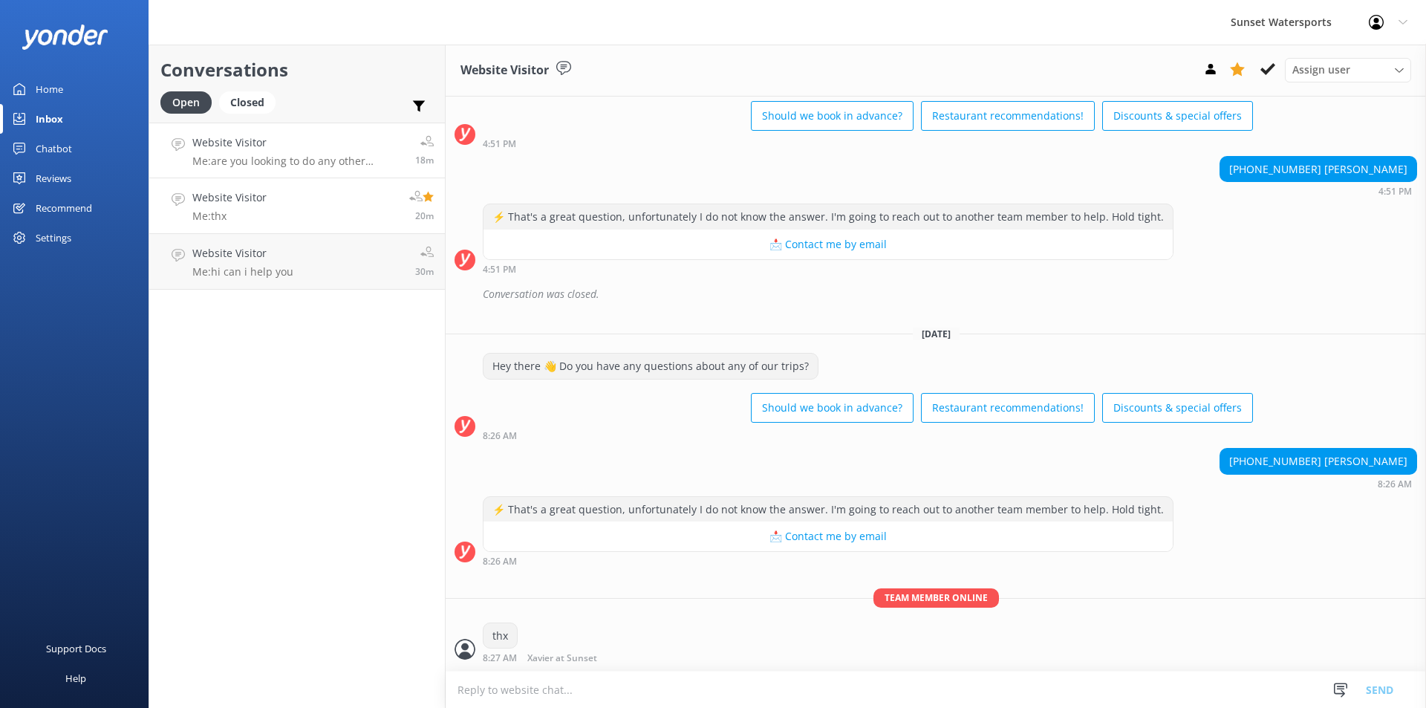
click at [307, 165] on p "Me: are you looking to do any other activities? You can get our discount rates …" at bounding box center [298, 160] width 212 height 13
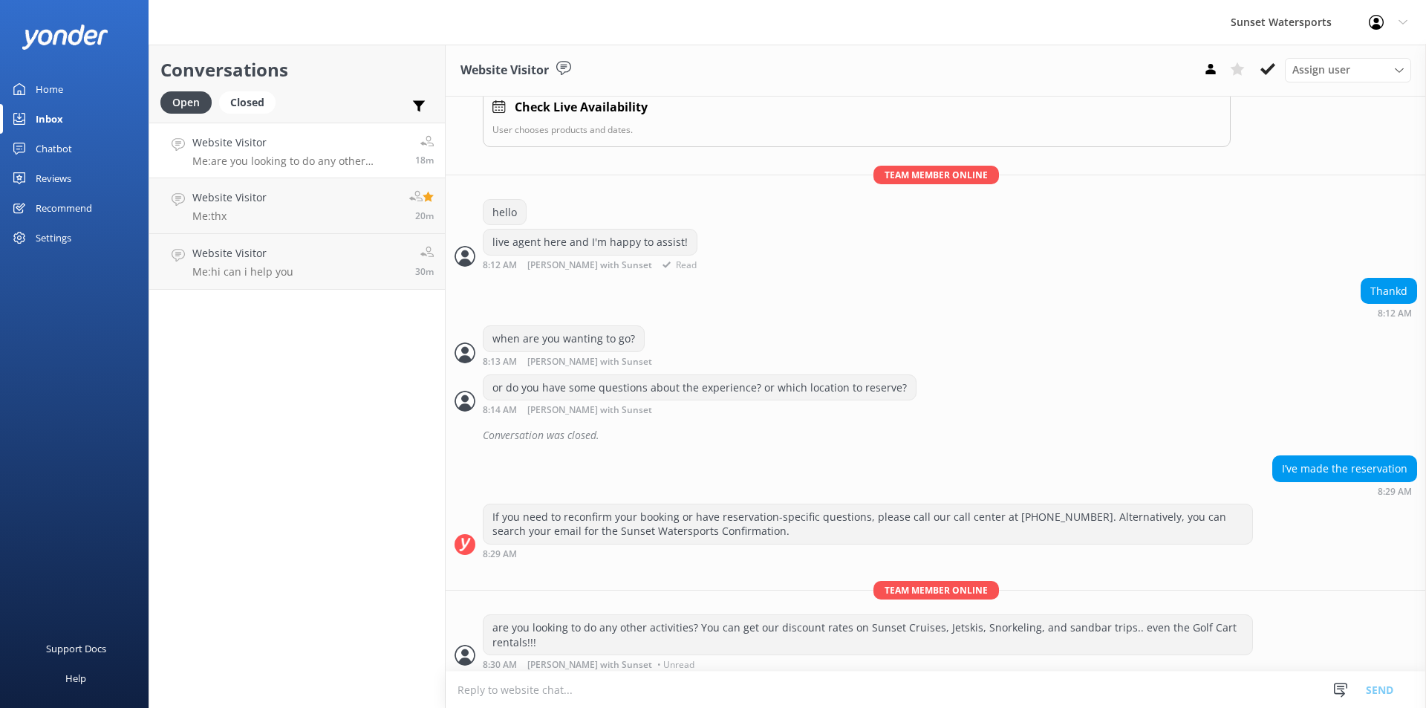
scroll to position [226, 0]
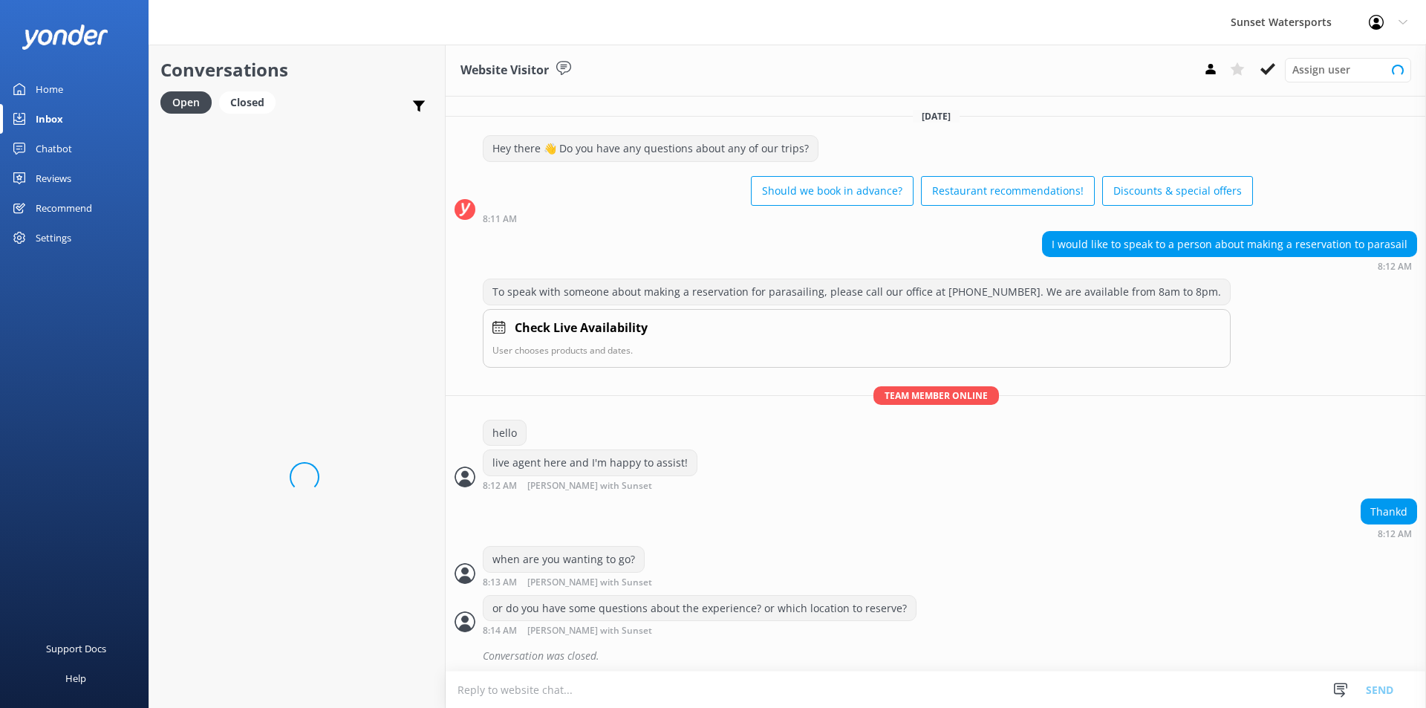
scroll to position [226, 0]
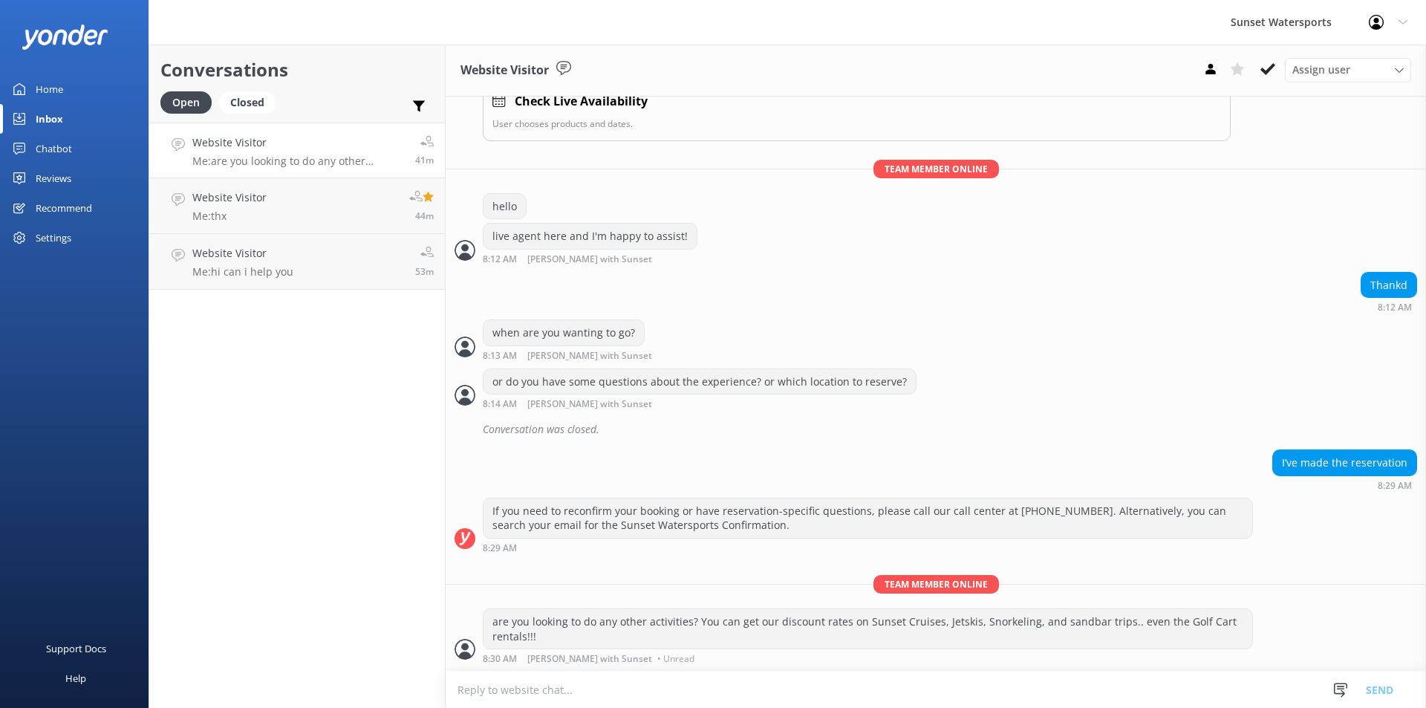
scroll to position [259, 0]
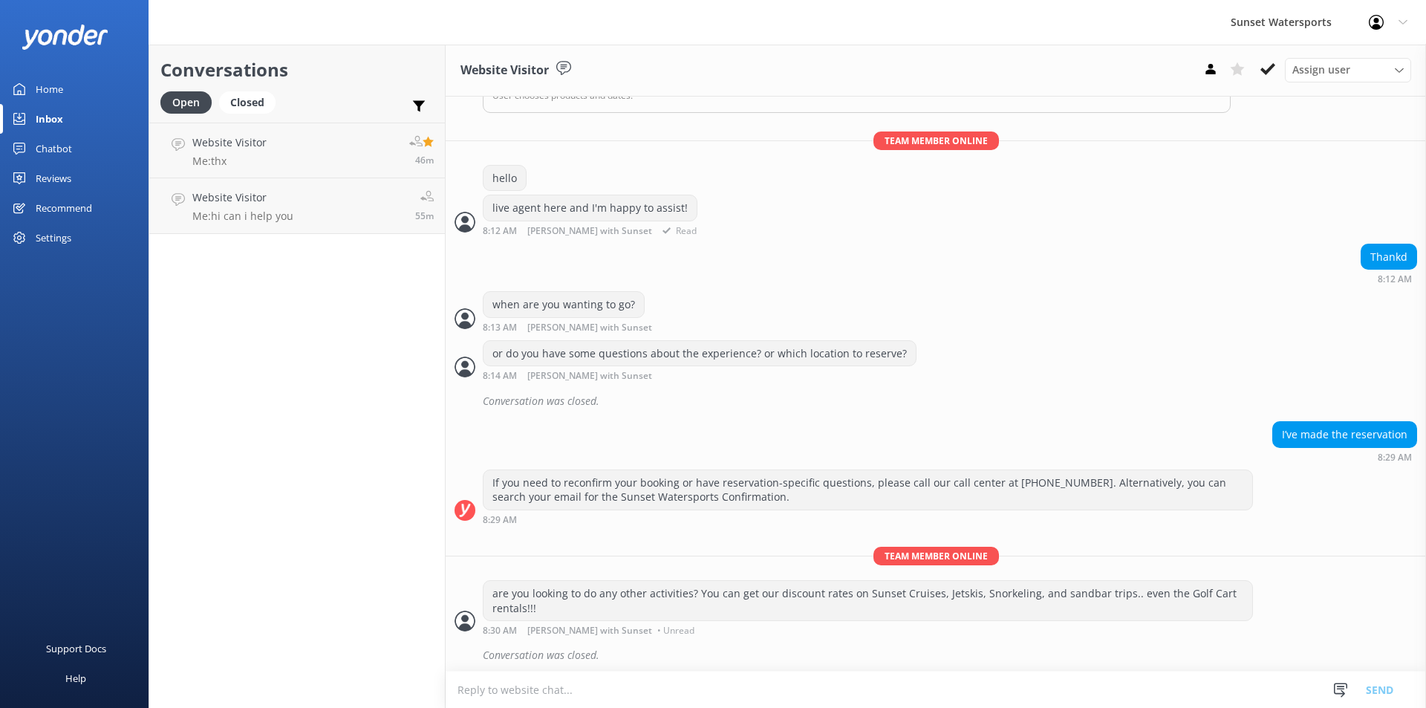
scroll to position [259, 0]
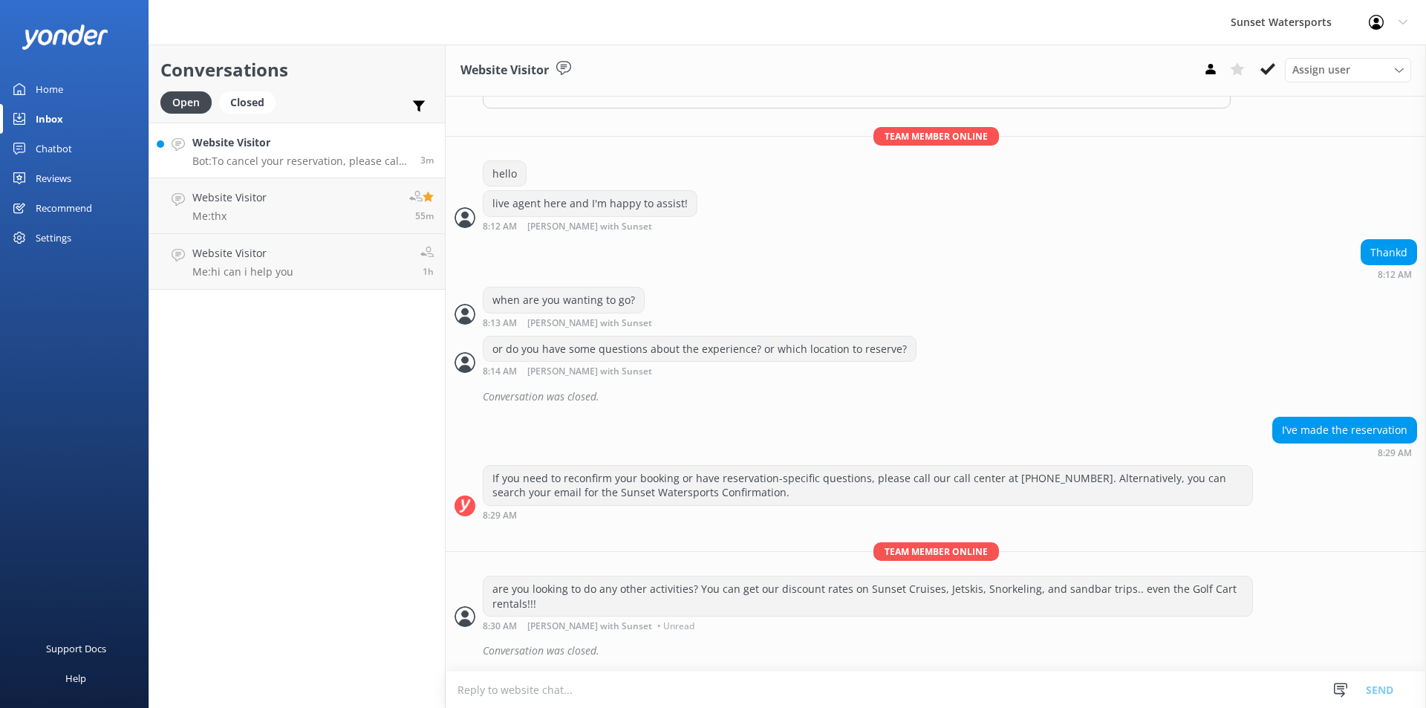
click at [303, 153] on div "Website Visitor Bot: To cancel your reservation, please call our office at [PHO…" at bounding box center [300, 150] width 217 height 32
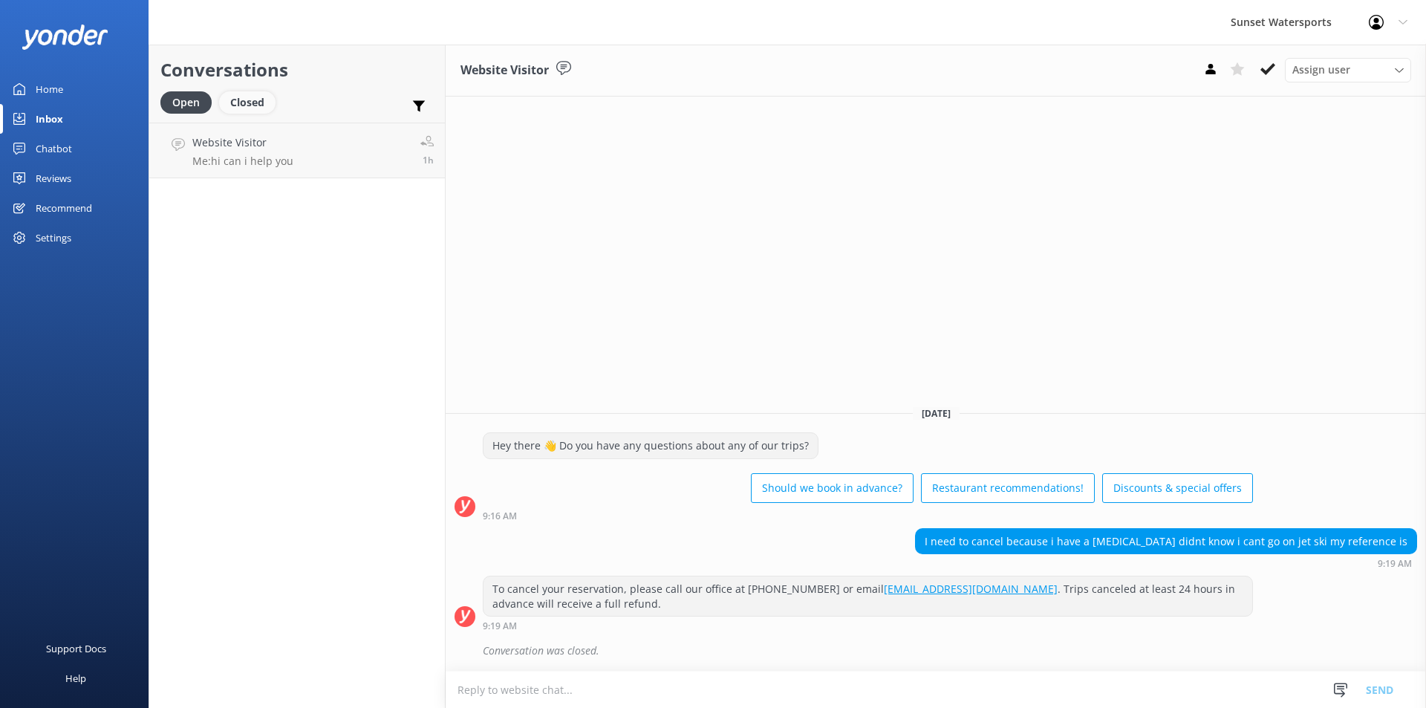
click at [263, 108] on div "Closed" at bounding box center [247, 102] width 56 height 22
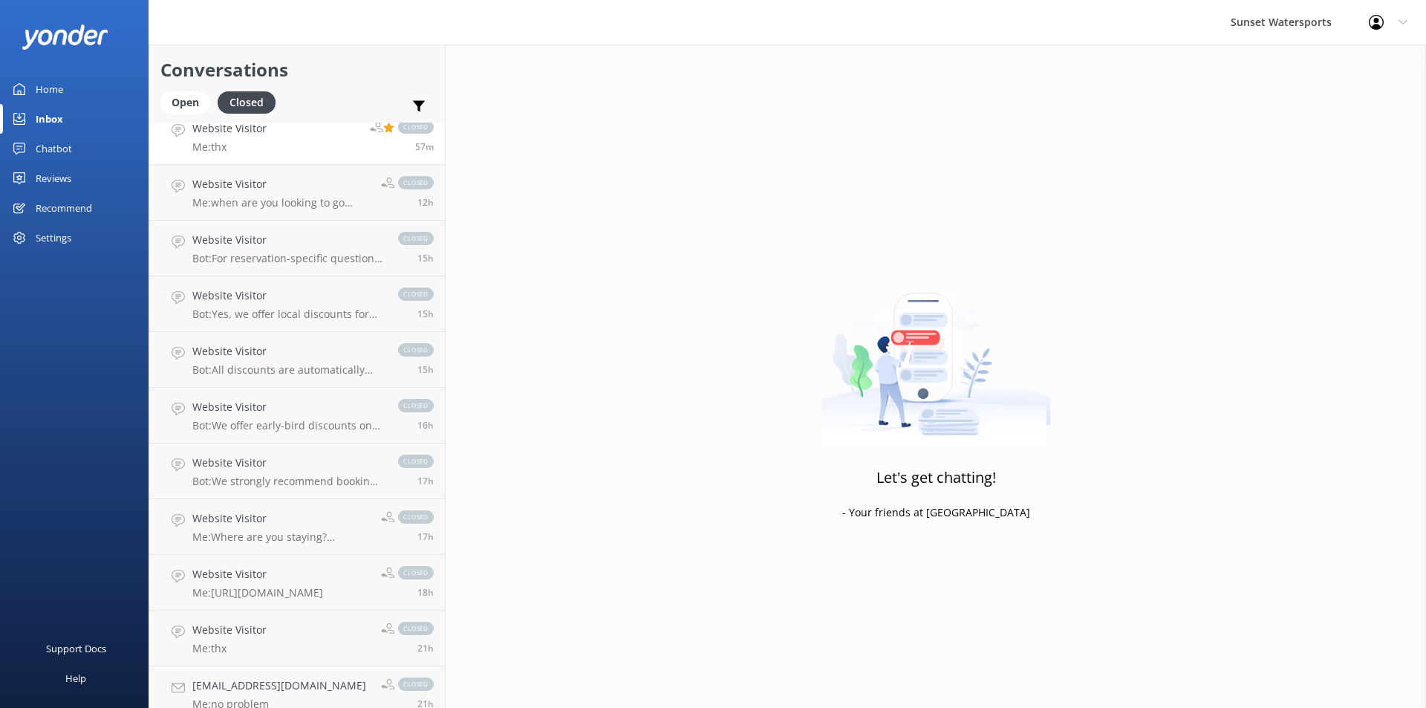
scroll to position [149, 0]
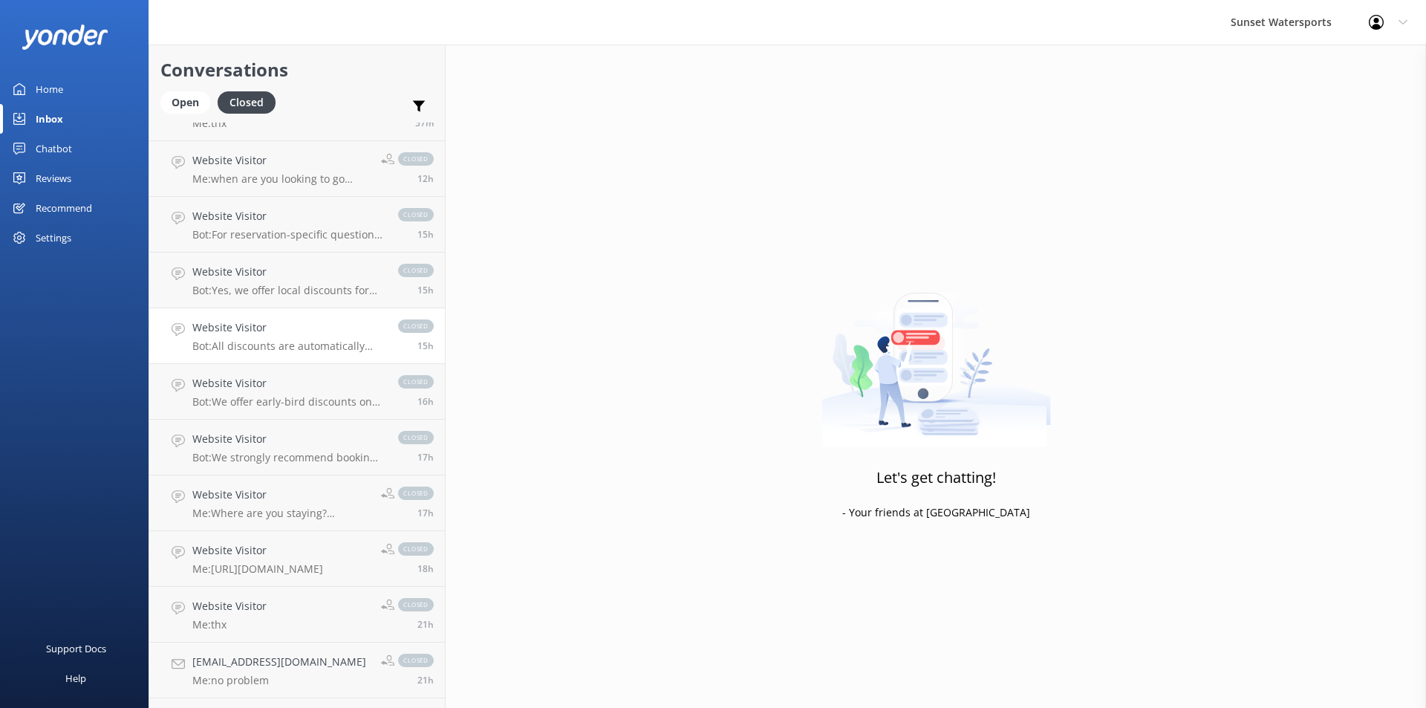
click at [295, 343] on p "Bot: All discounts are automatically applied at checkout. If you have already c…" at bounding box center [287, 345] width 191 height 13
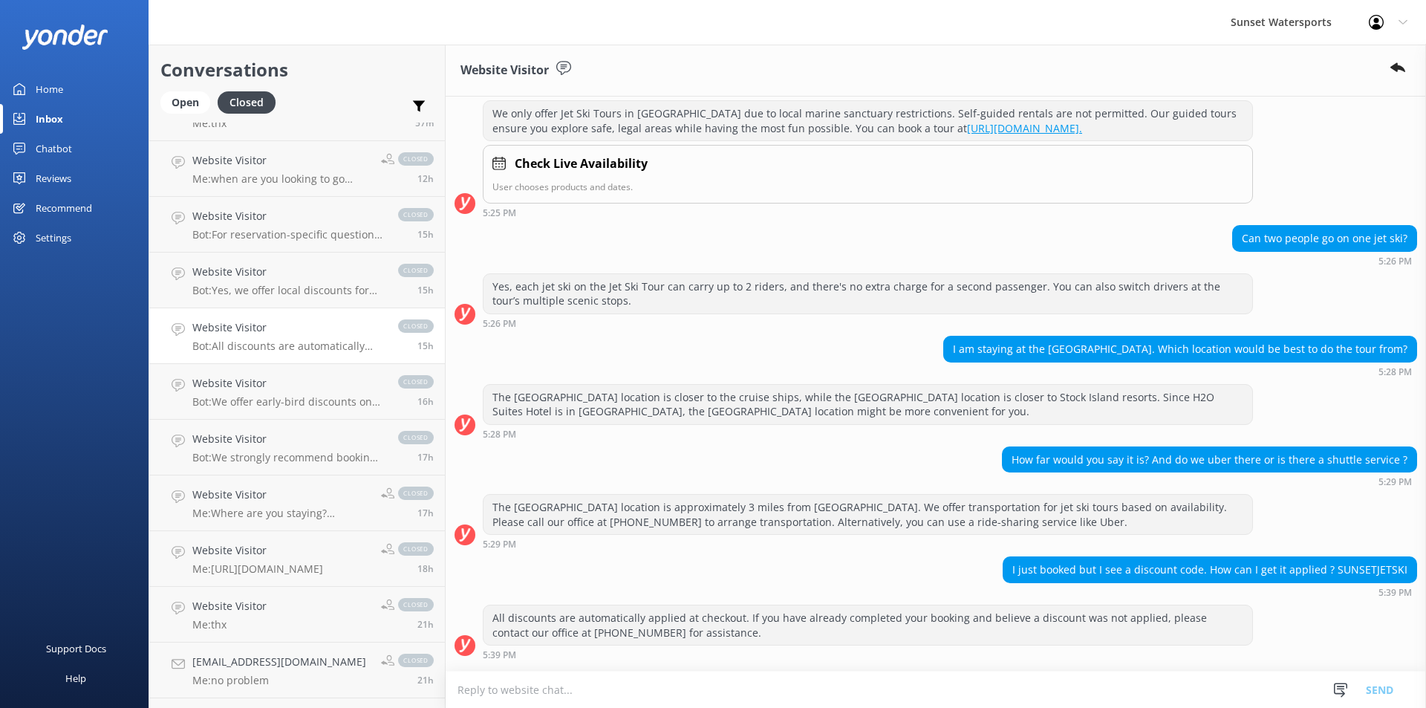
scroll to position [221, 0]
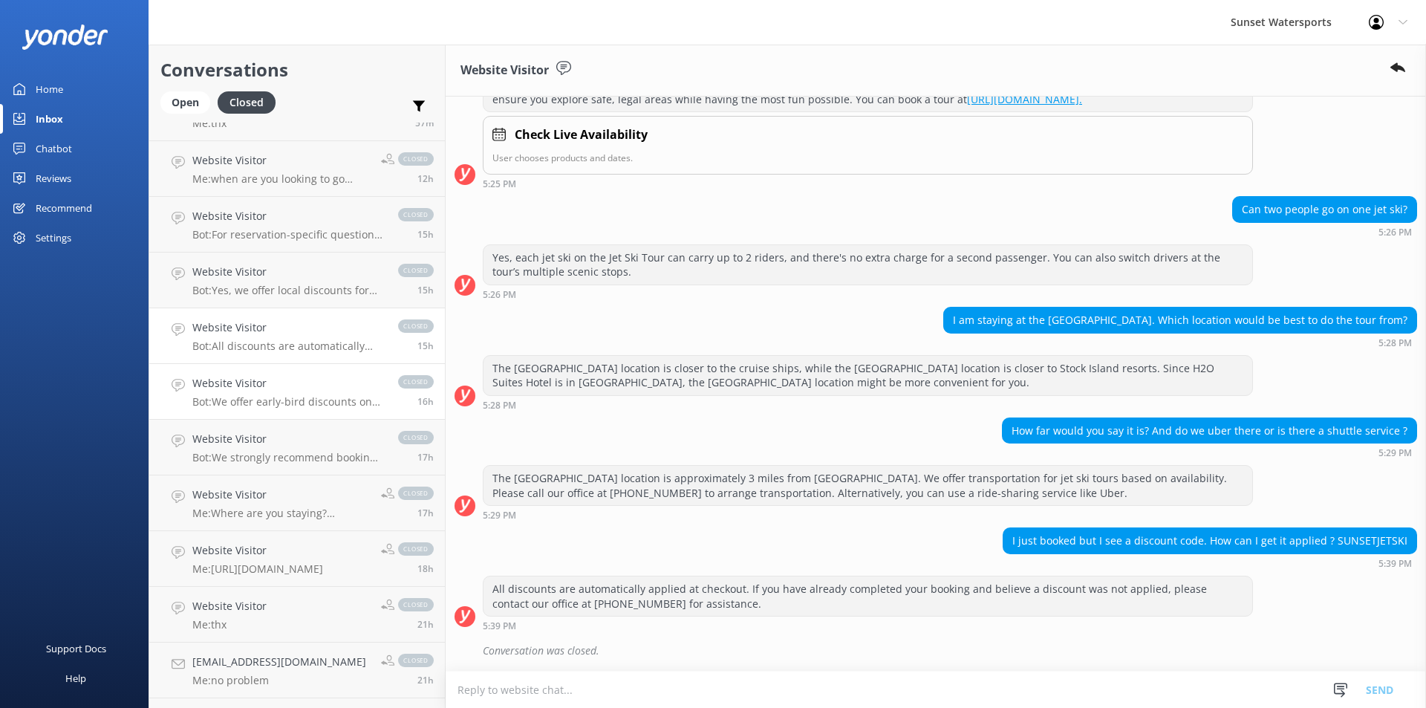
click at [300, 401] on p "Bot: We offer early-bird discounts on all of our morning trips. When you book d…" at bounding box center [287, 401] width 191 height 13
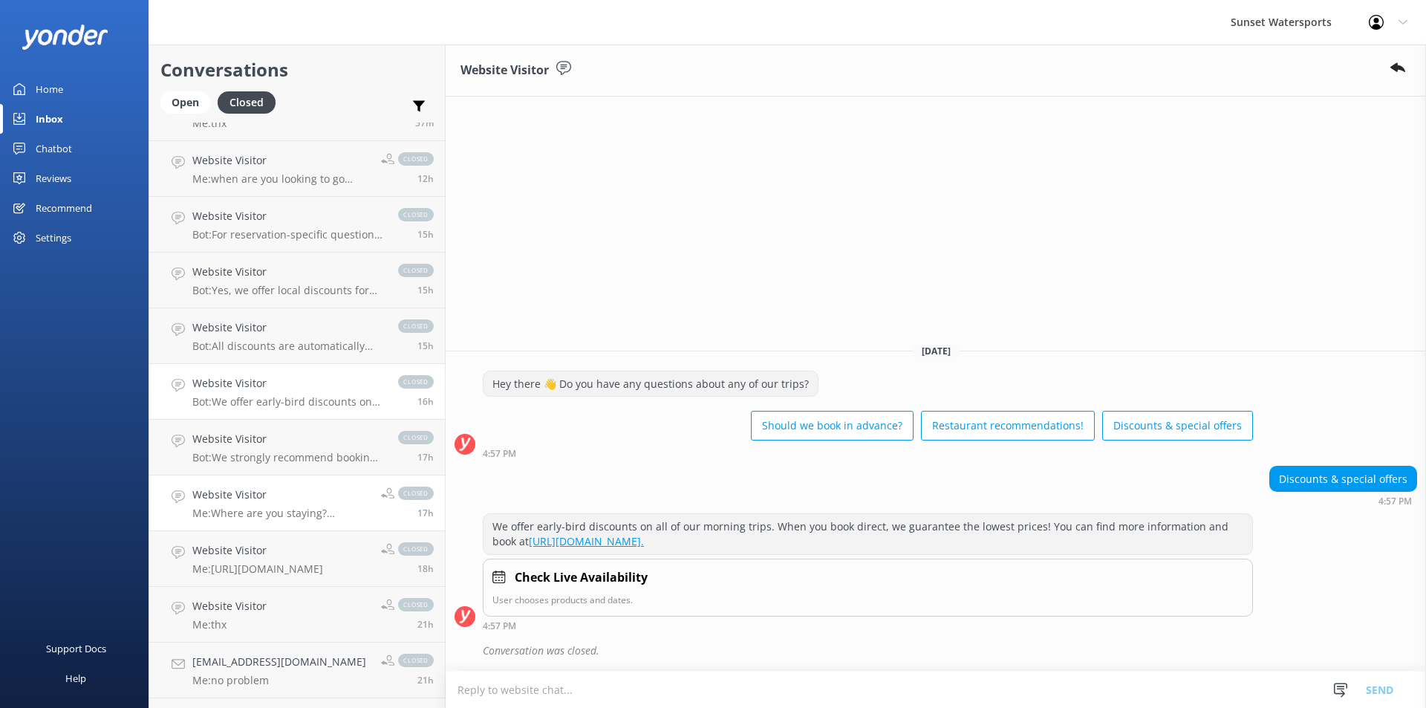
click at [296, 493] on h4 "Website Visitor" at bounding box center [280, 494] width 177 height 16
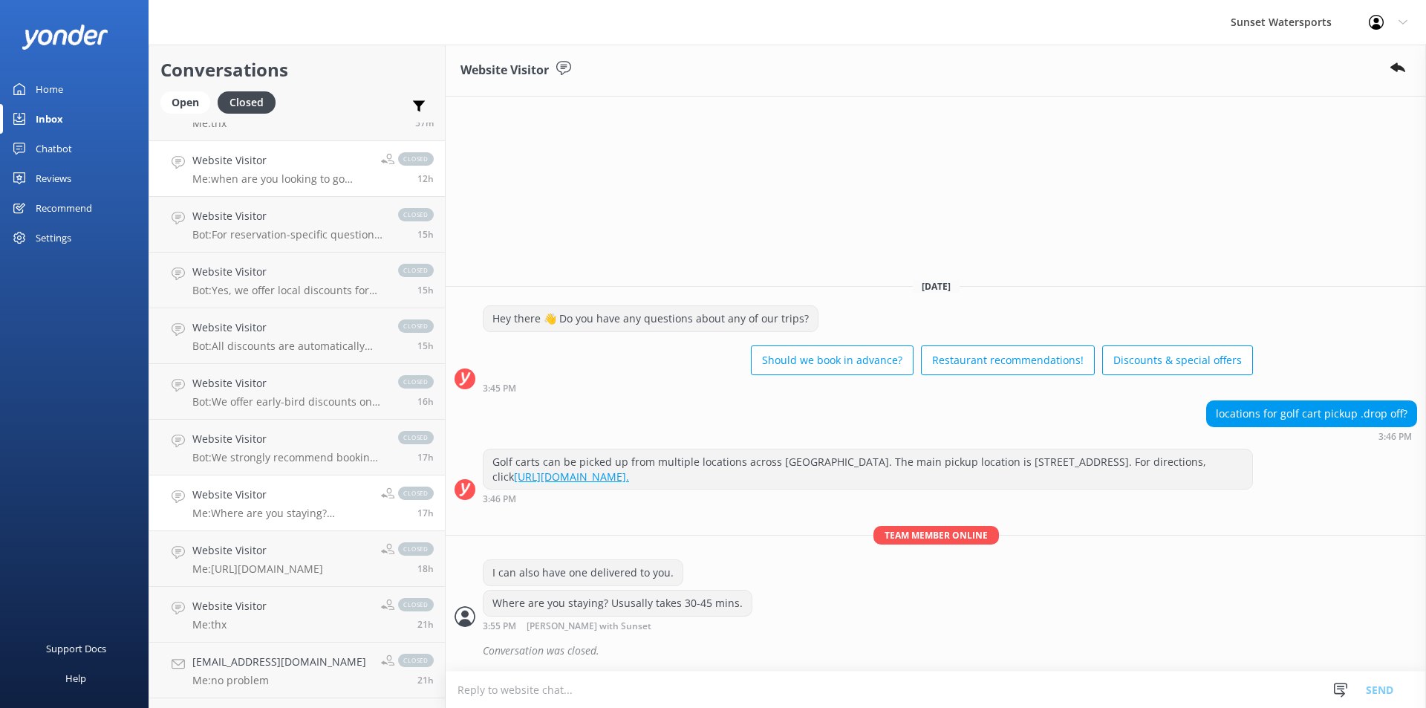
click at [343, 185] on p "Me: when are you looking to go boating - I can assist with the booking and cust…" at bounding box center [280, 178] width 177 height 13
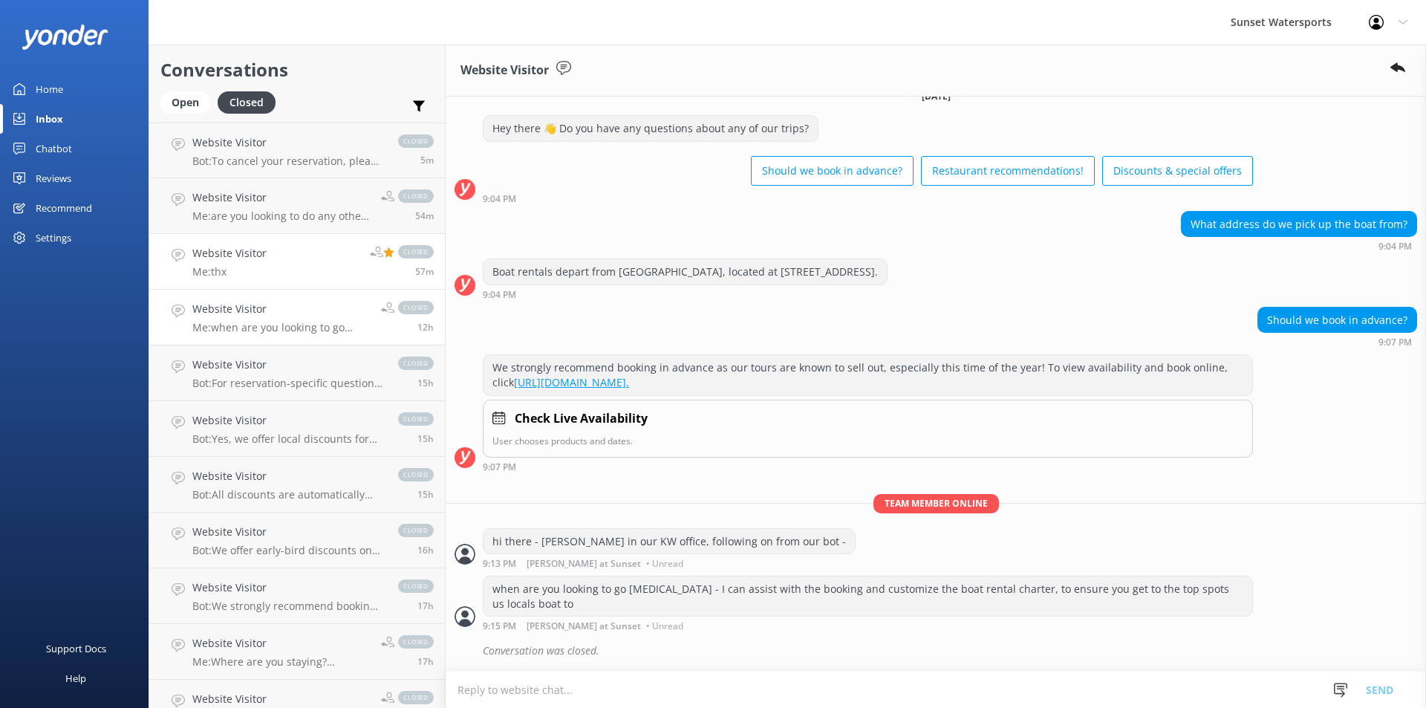
click at [332, 265] on link "Website Visitor Me: thx closed 57m" at bounding box center [297, 262] width 296 height 56
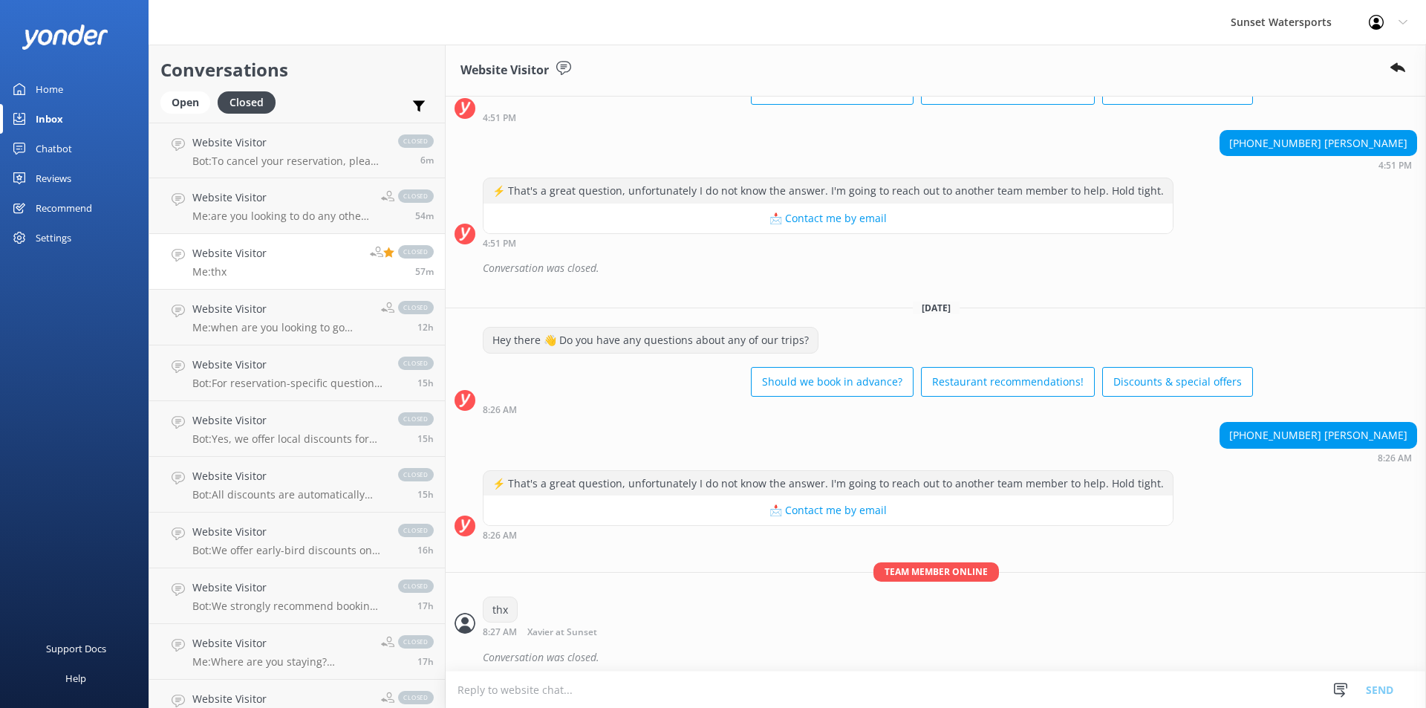
scroll to position [1197, 0]
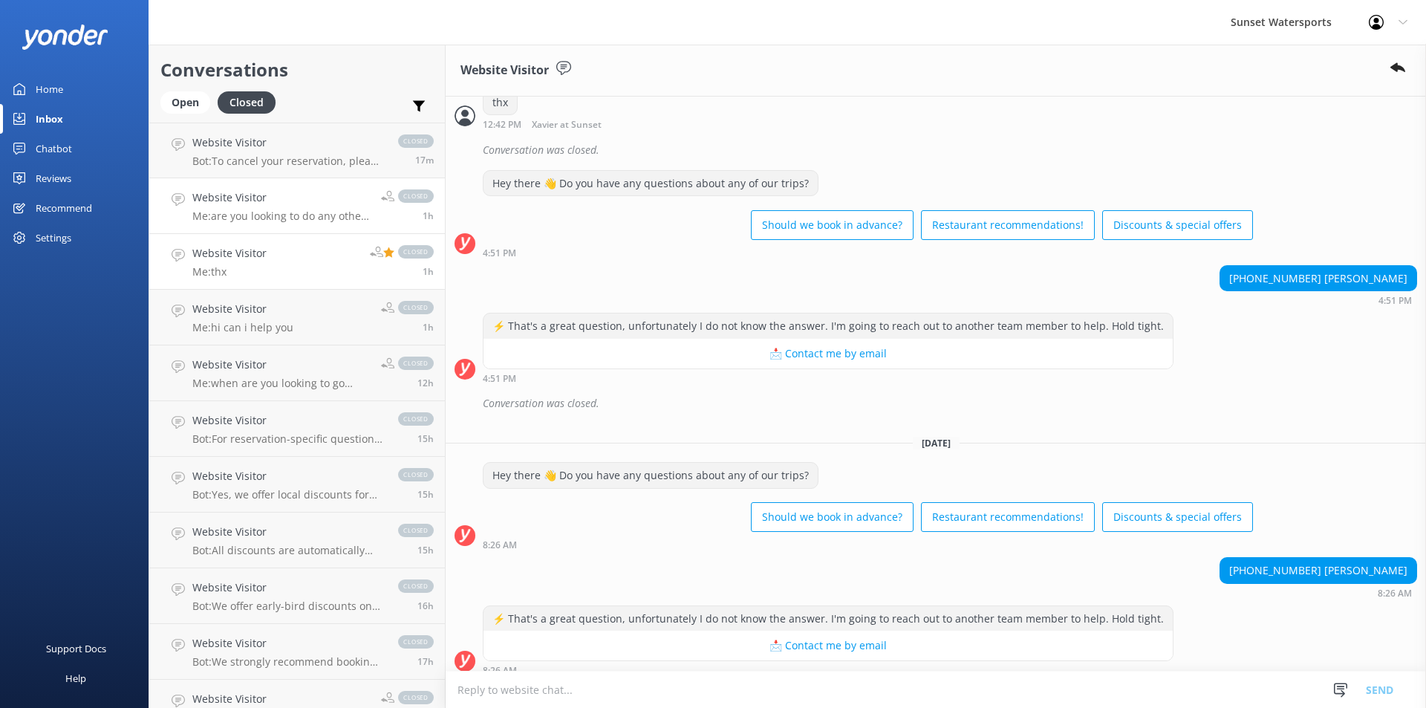
scroll to position [1197, 0]
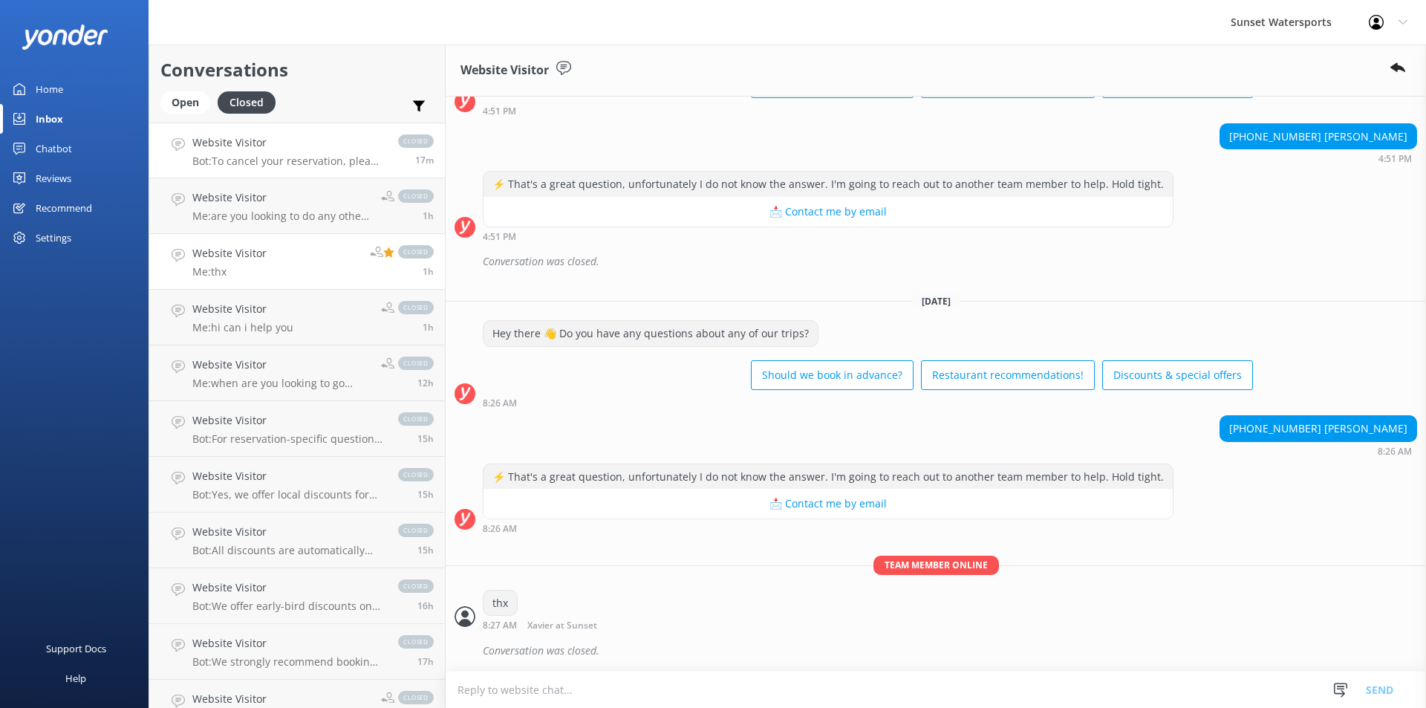
click at [290, 162] on p "Bot: To cancel your reservation, please call our office at [PHONE_NUMBER] or em…" at bounding box center [287, 160] width 191 height 13
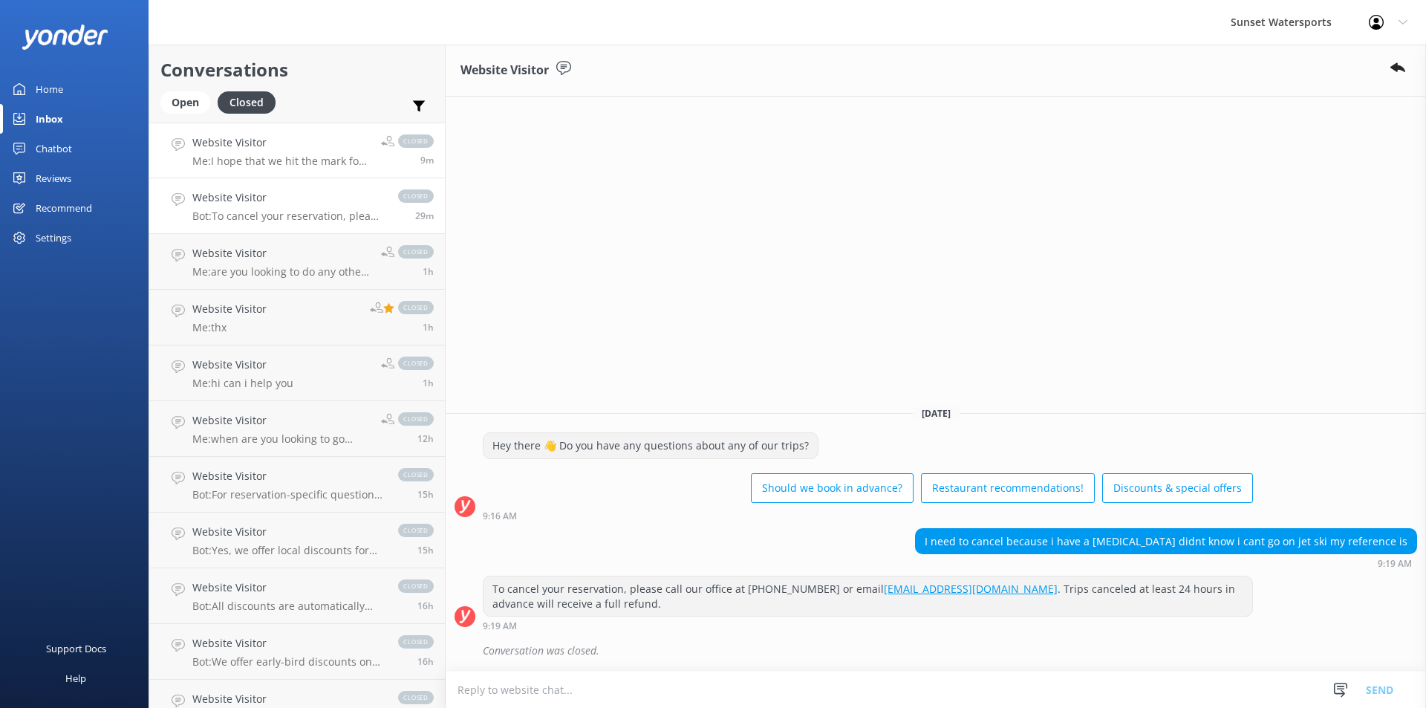
click at [209, 154] on p "Me: I hope that we hit the mark for you. How was everything?" at bounding box center [280, 160] width 177 height 13
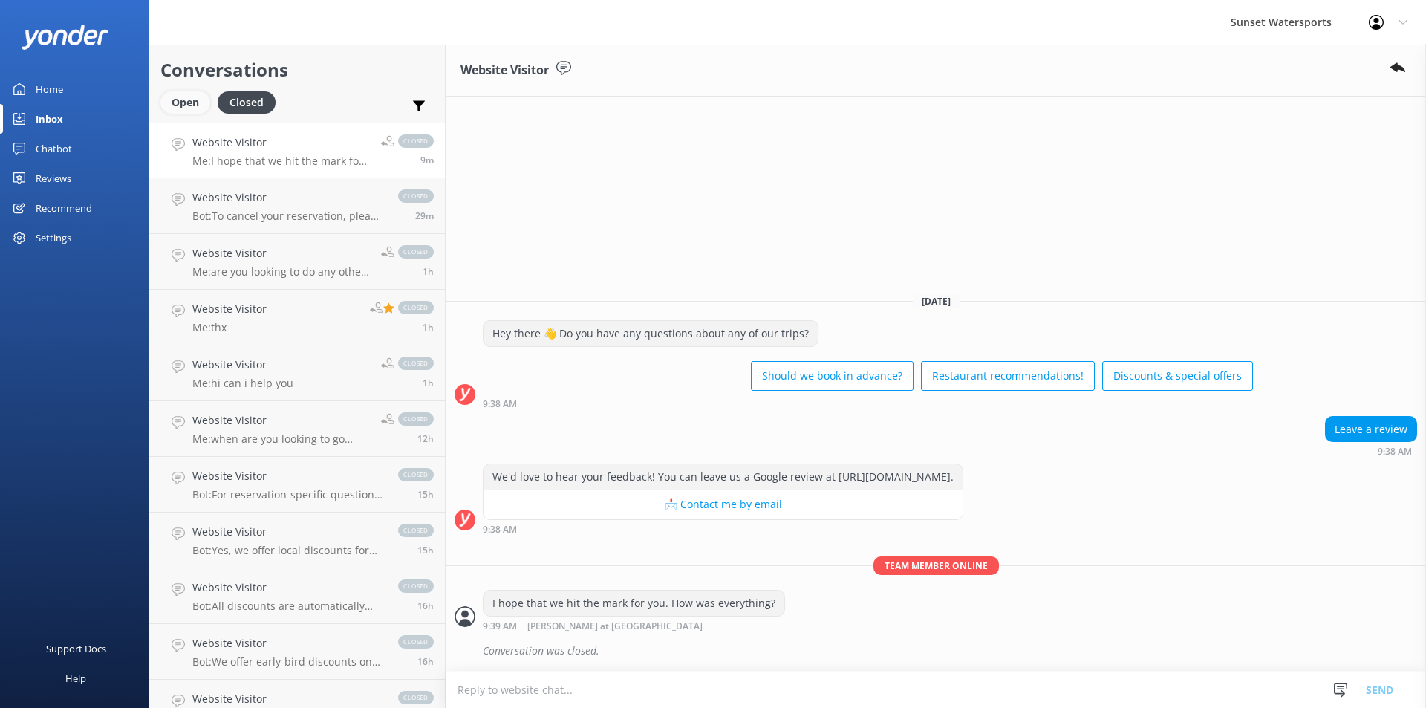
click at [178, 102] on div "Open" at bounding box center [185, 102] width 50 height 22
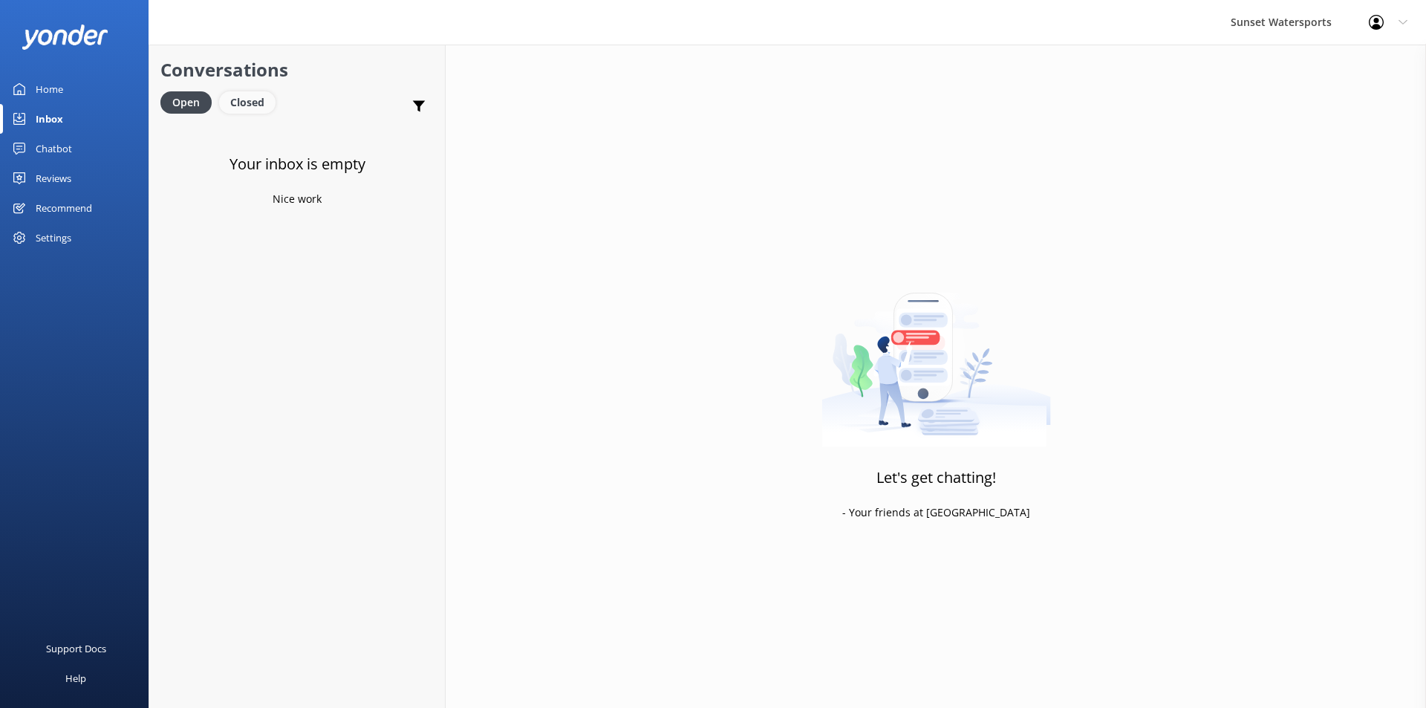
click at [253, 102] on div "Closed" at bounding box center [247, 102] width 56 height 22
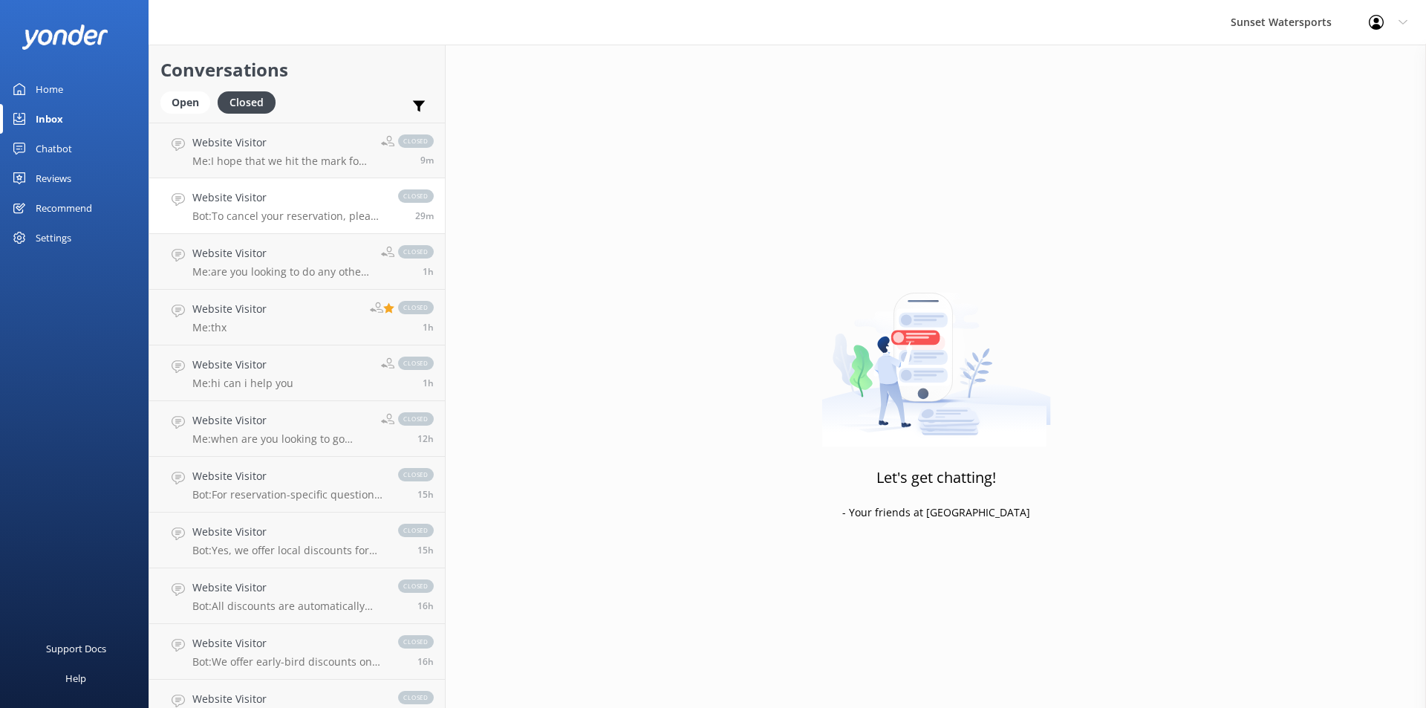
click at [357, 215] on p "Bot: To cancel your reservation, please call our office at 305-296-2554 or emai…" at bounding box center [287, 215] width 191 height 13
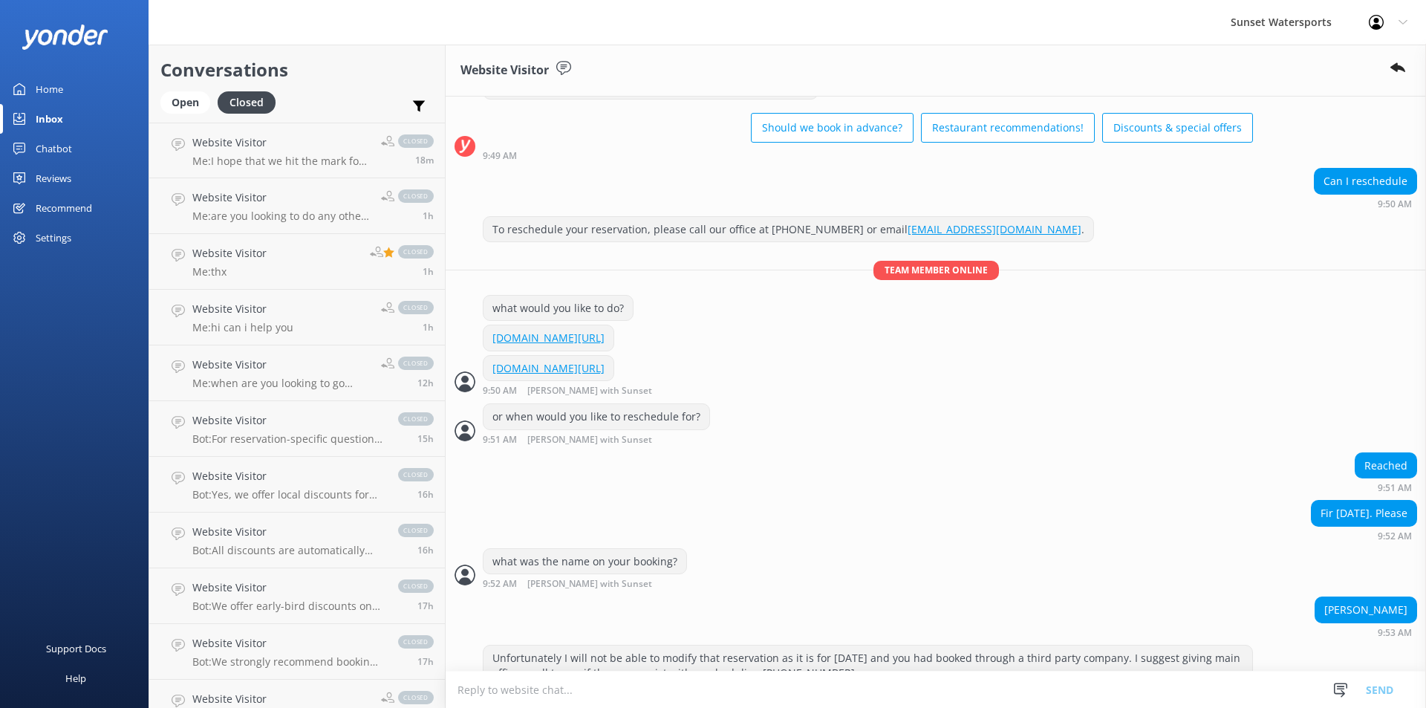
scroll to position [338, 0]
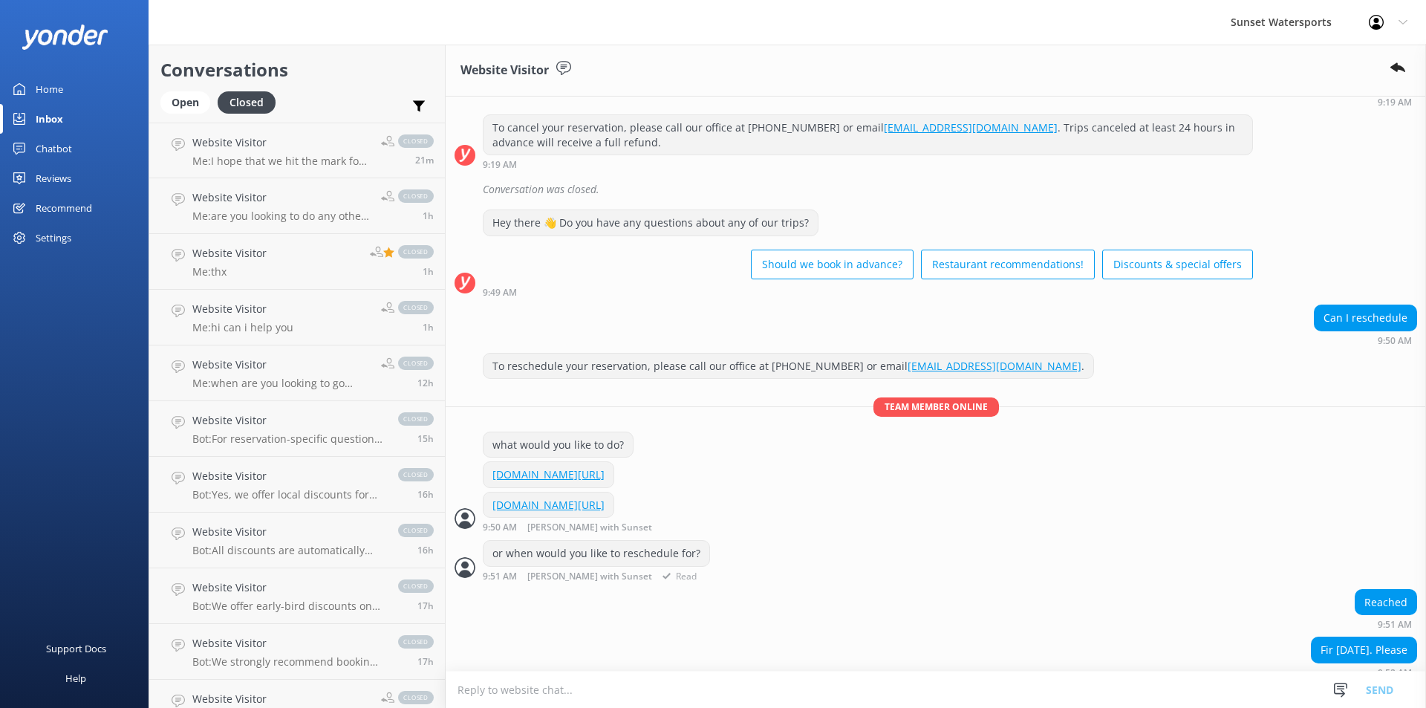
scroll to position [338, 0]
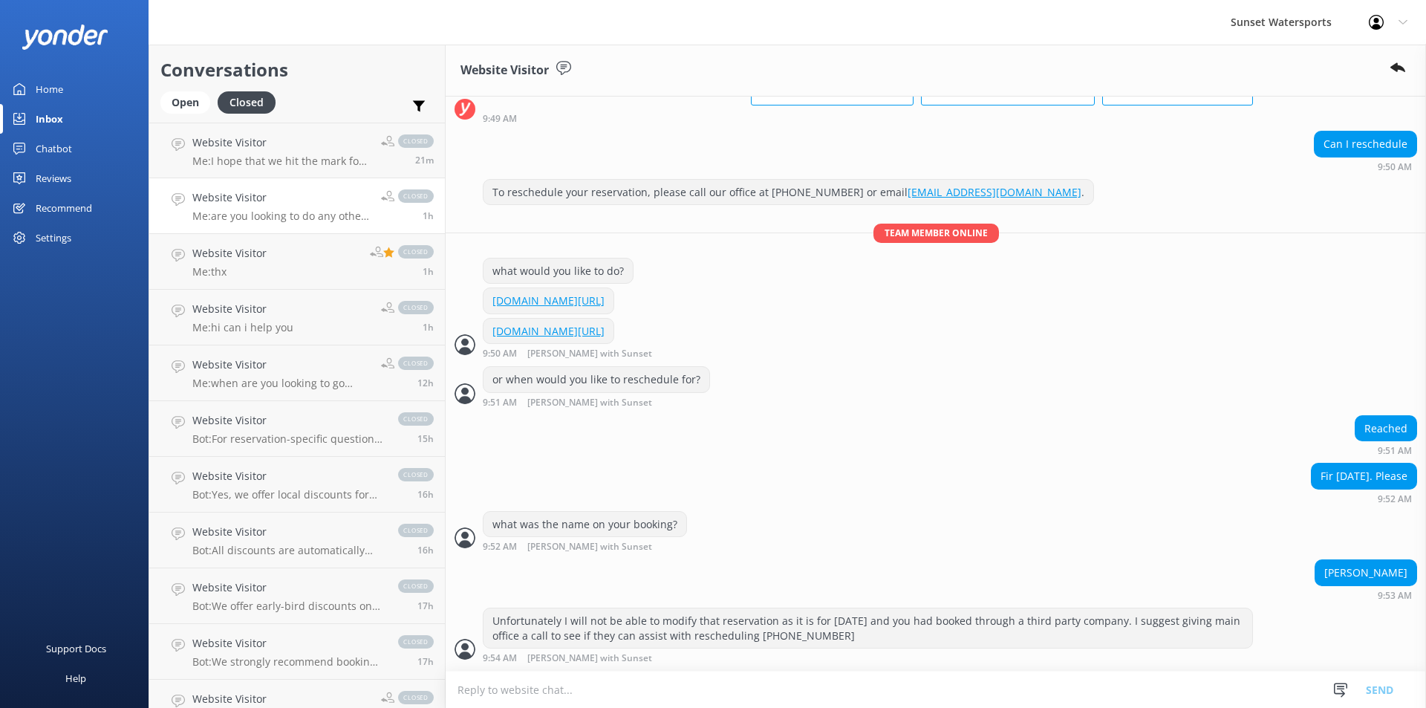
click at [291, 217] on p "Me: are you looking to do any other activities? You can get our discount rates …" at bounding box center [280, 215] width 177 height 13
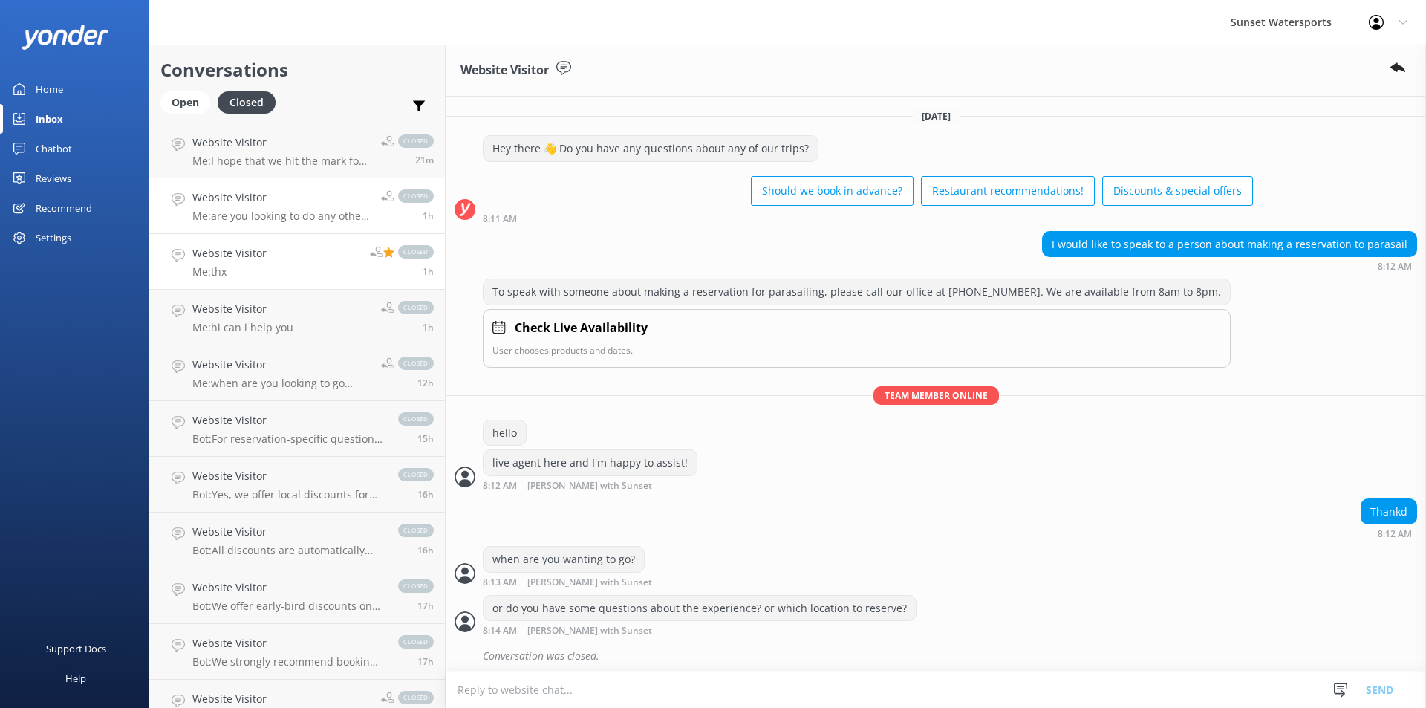
click at [257, 270] on p "Me: thx" at bounding box center [229, 271] width 74 height 13
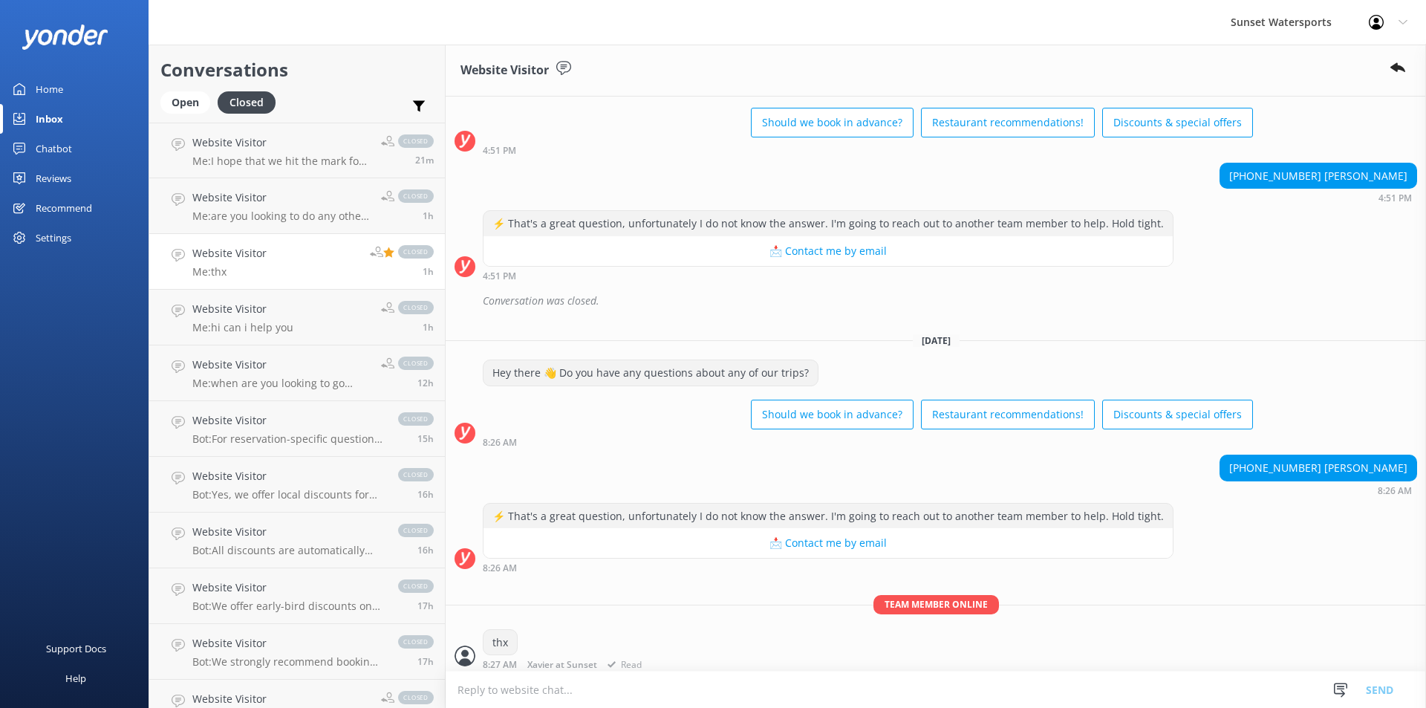
scroll to position [1197, 0]
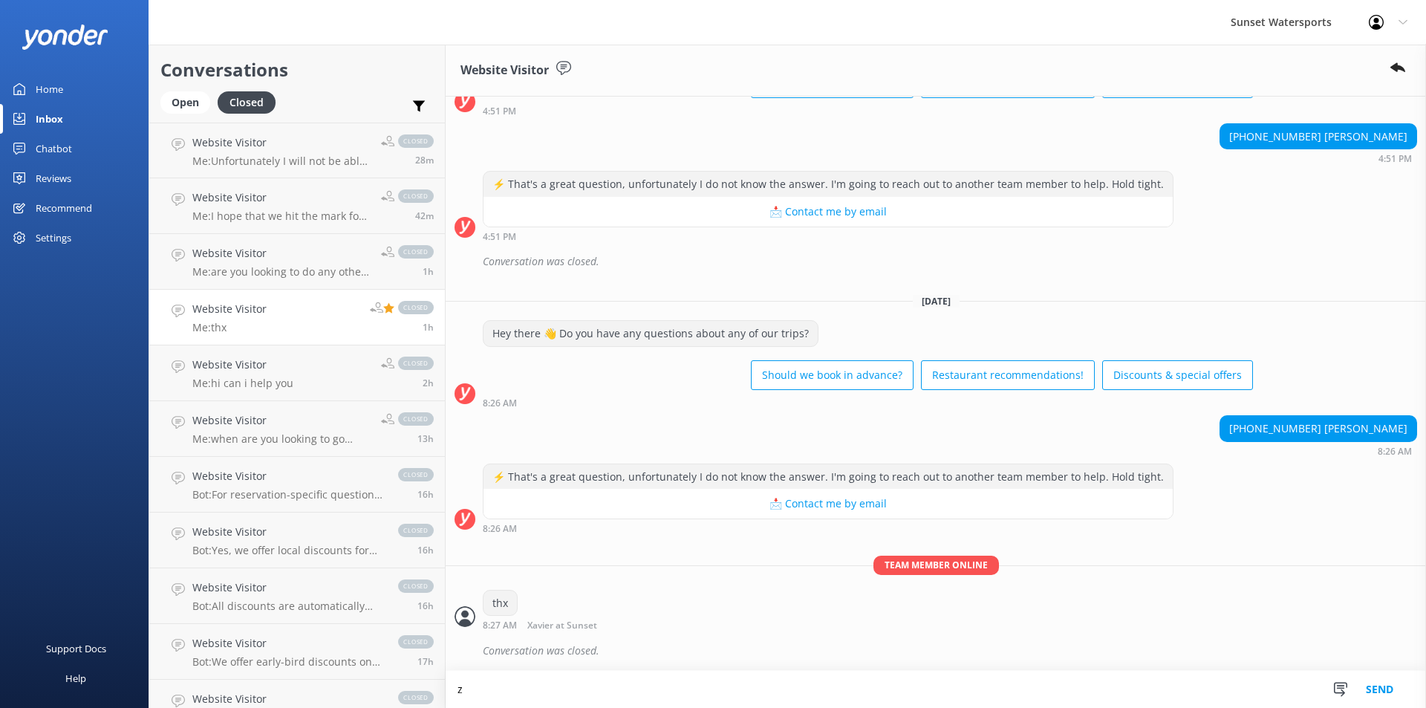
scroll to position [1198, 0]
type textarea "z"
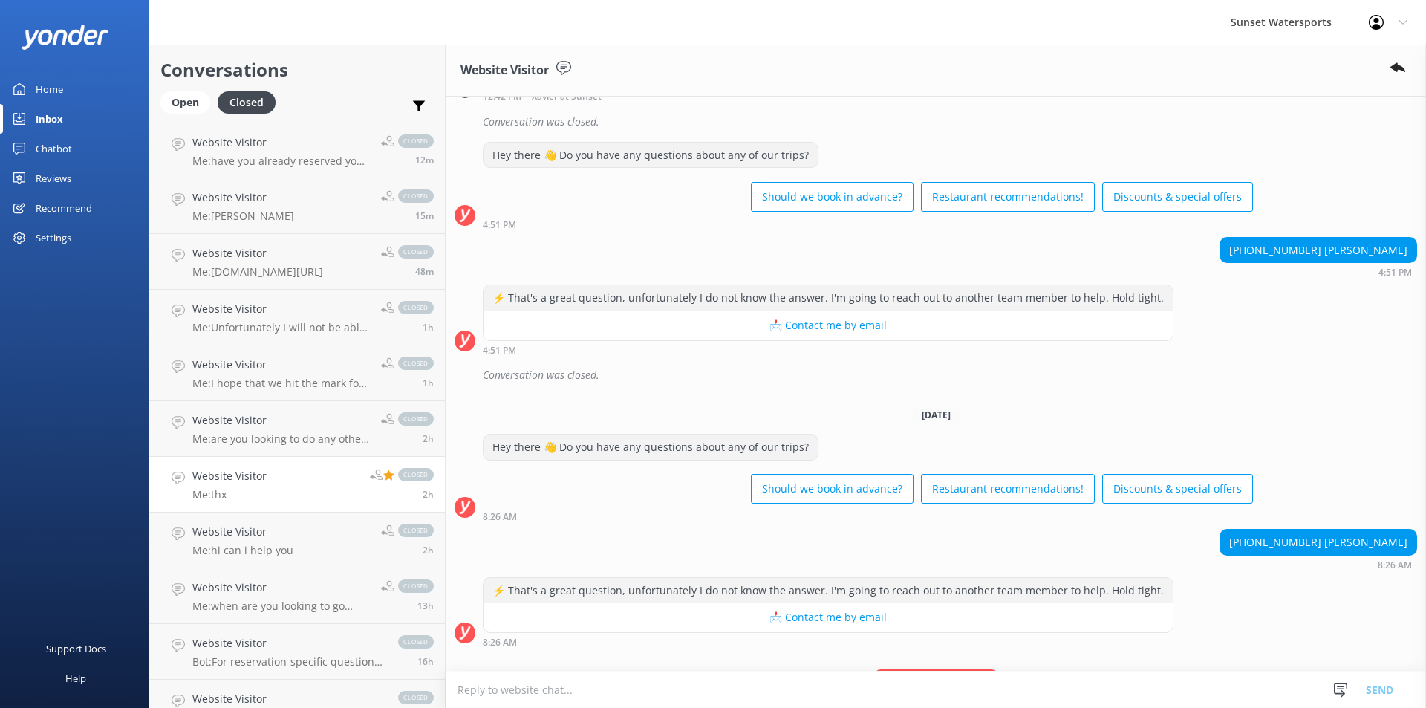
scroll to position [1197, 0]
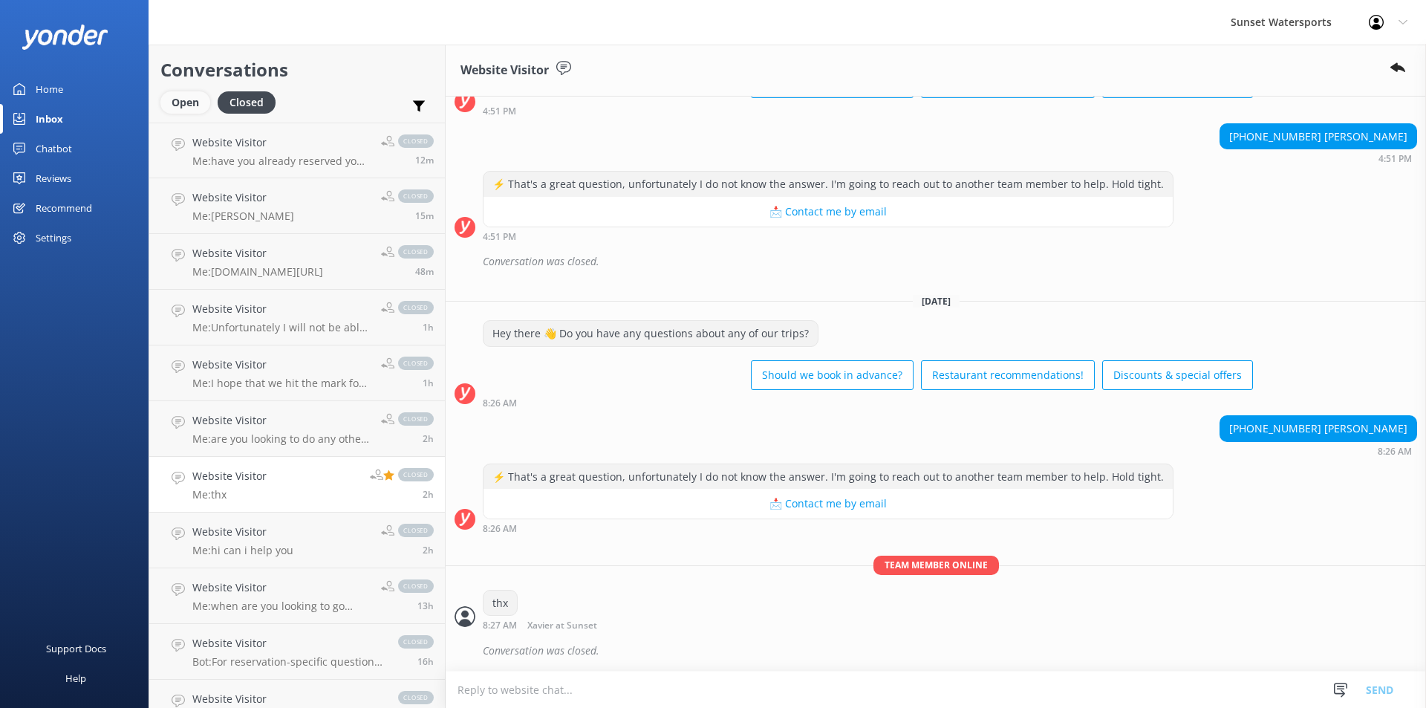
click at [183, 99] on div "Open" at bounding box center [185, 102] width 50 height 22
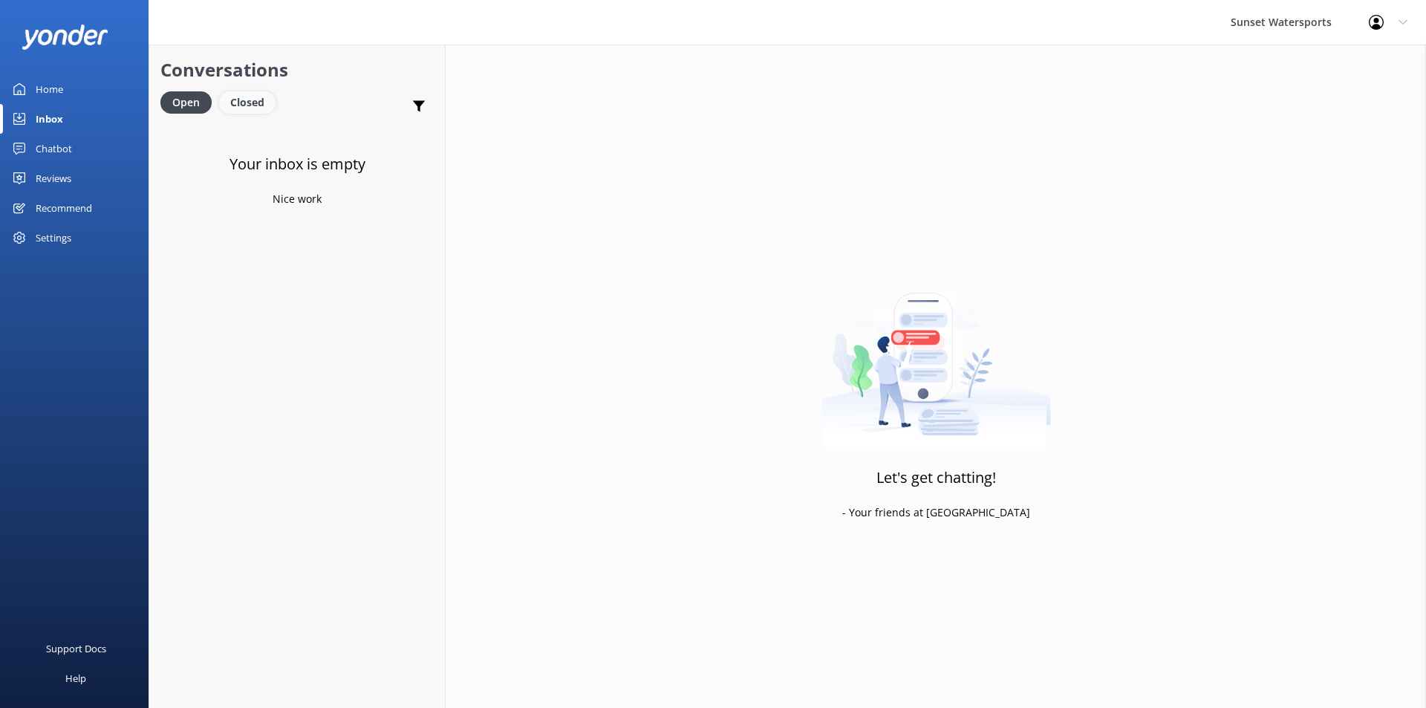
click at [260, 100] on div "Closed" at bounding box center [247, 102] width 56 height 22
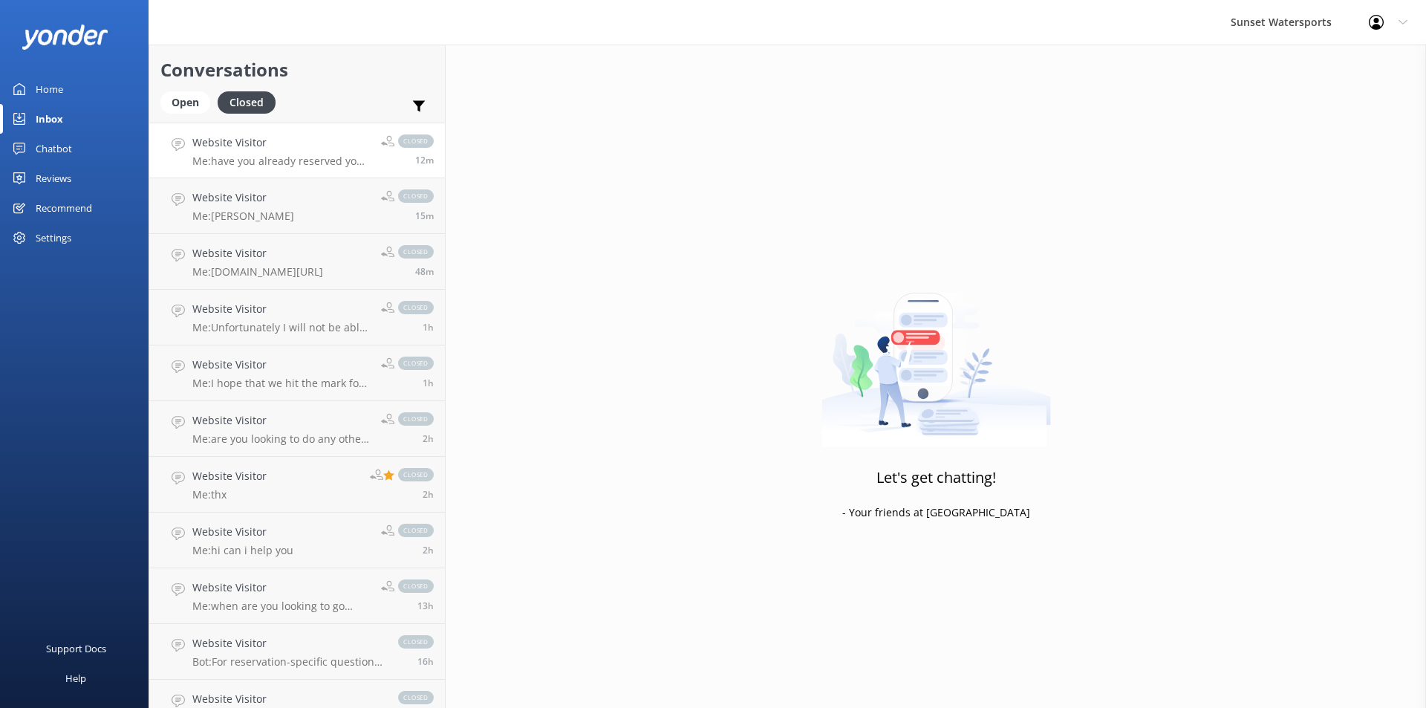
click at [356, 154] on div "Website Visitor Me: have you already reserved your trip" at bounding box center [280, 150] width 177 height 32
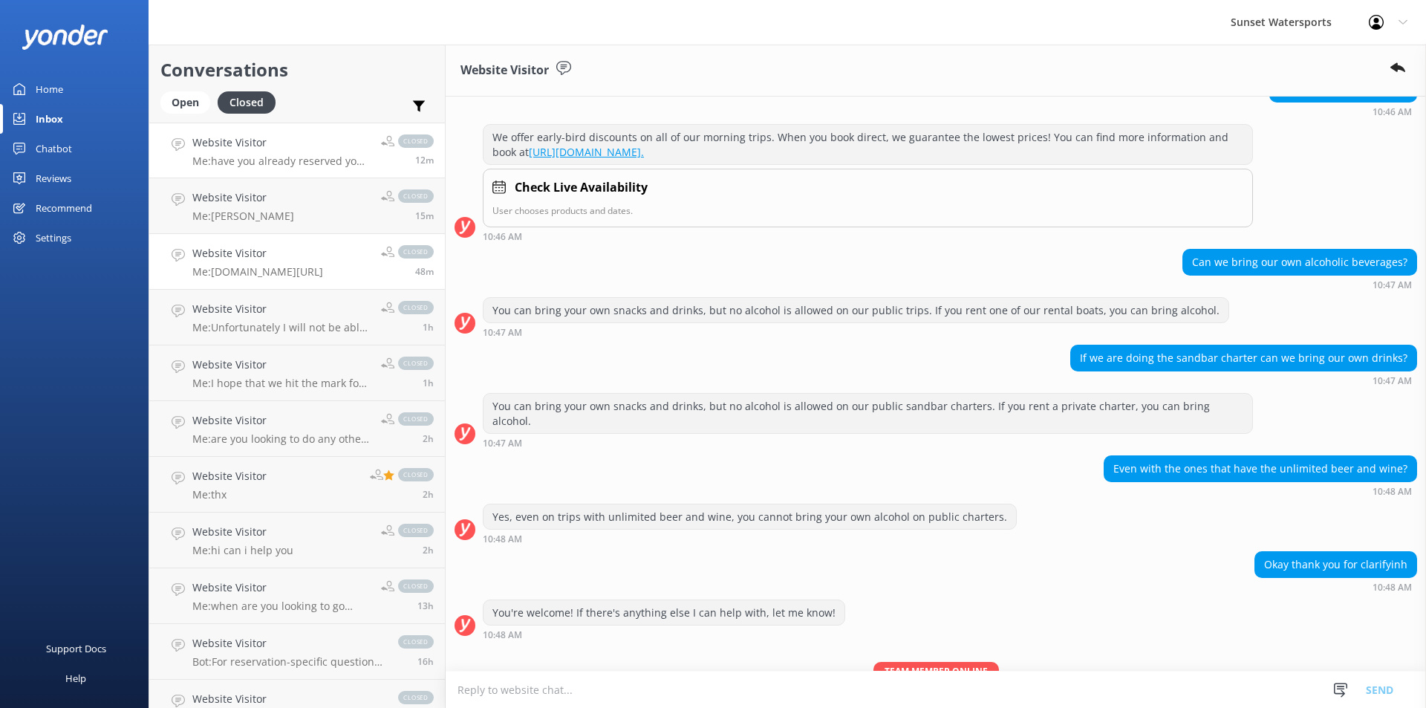
scroll to position [245, 0]
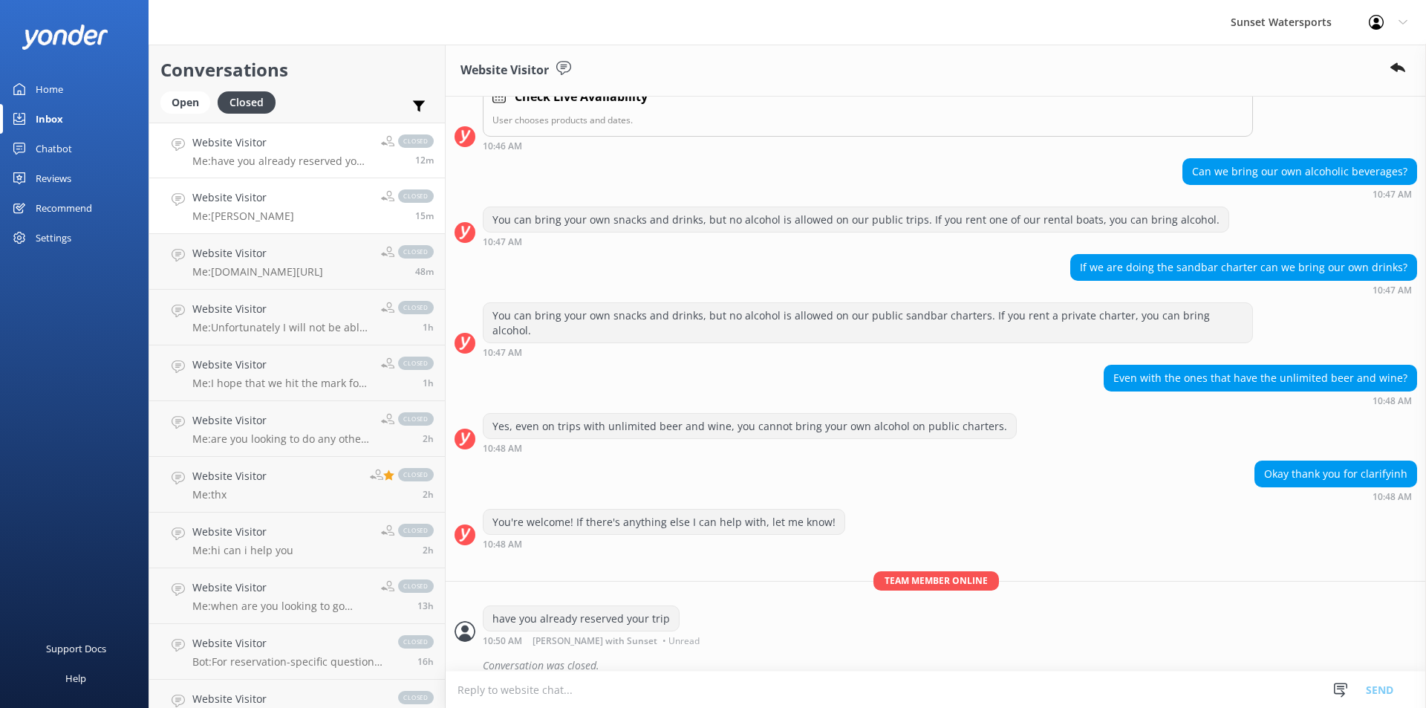
click at [294, 221] on link "Website Visitor Me: Ty closed 15m" at bounding box center [297, 206] width 296 height 56
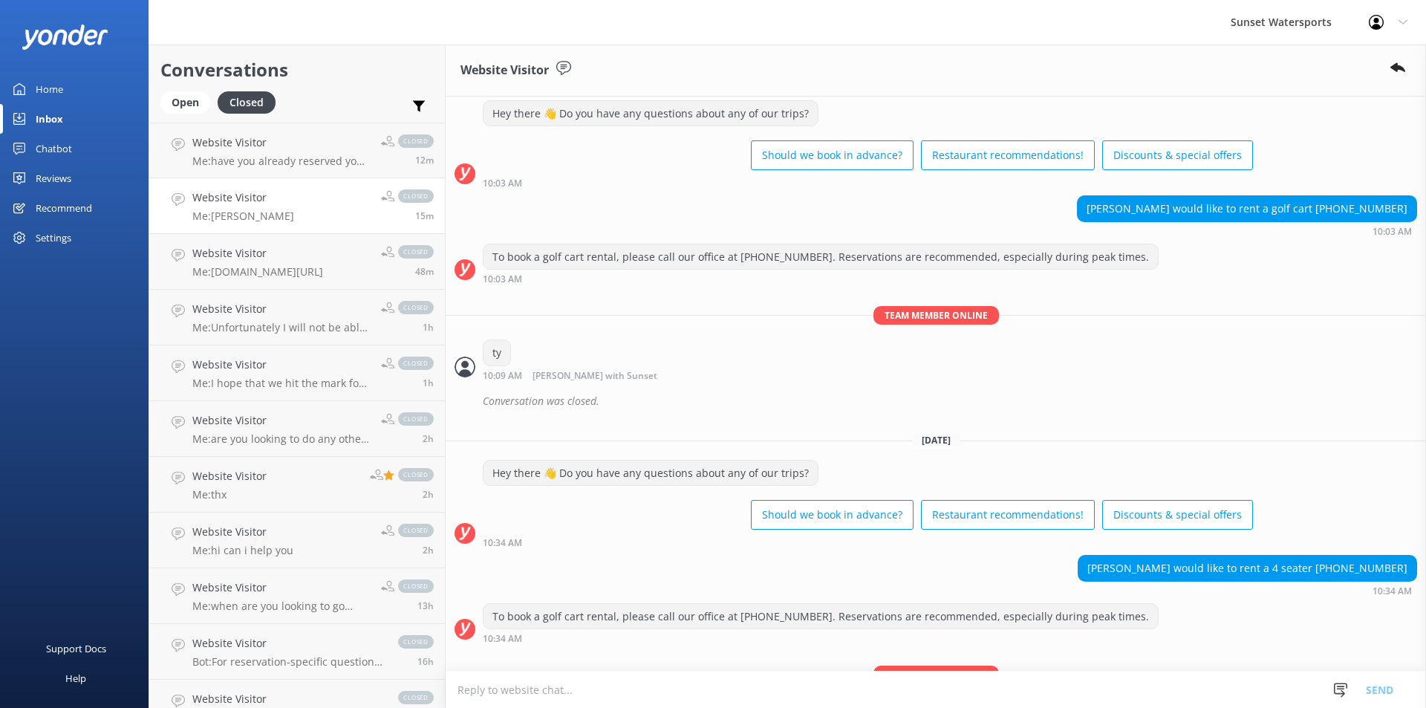
scroll to position [9403, 0]
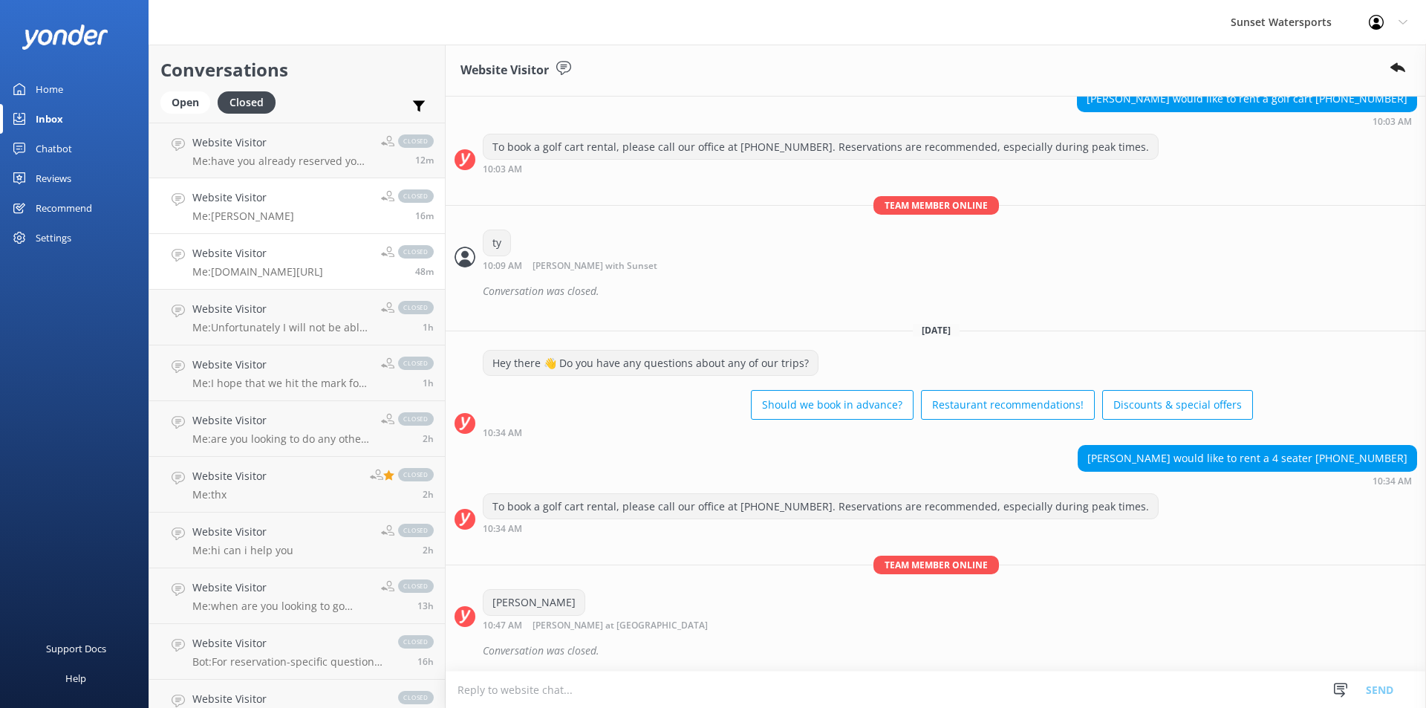
click at [293, 263] on div "Website Visitor Me: [DOMAIN_NAME][URL]" at bounding box center [257, 261] width 131 height 33
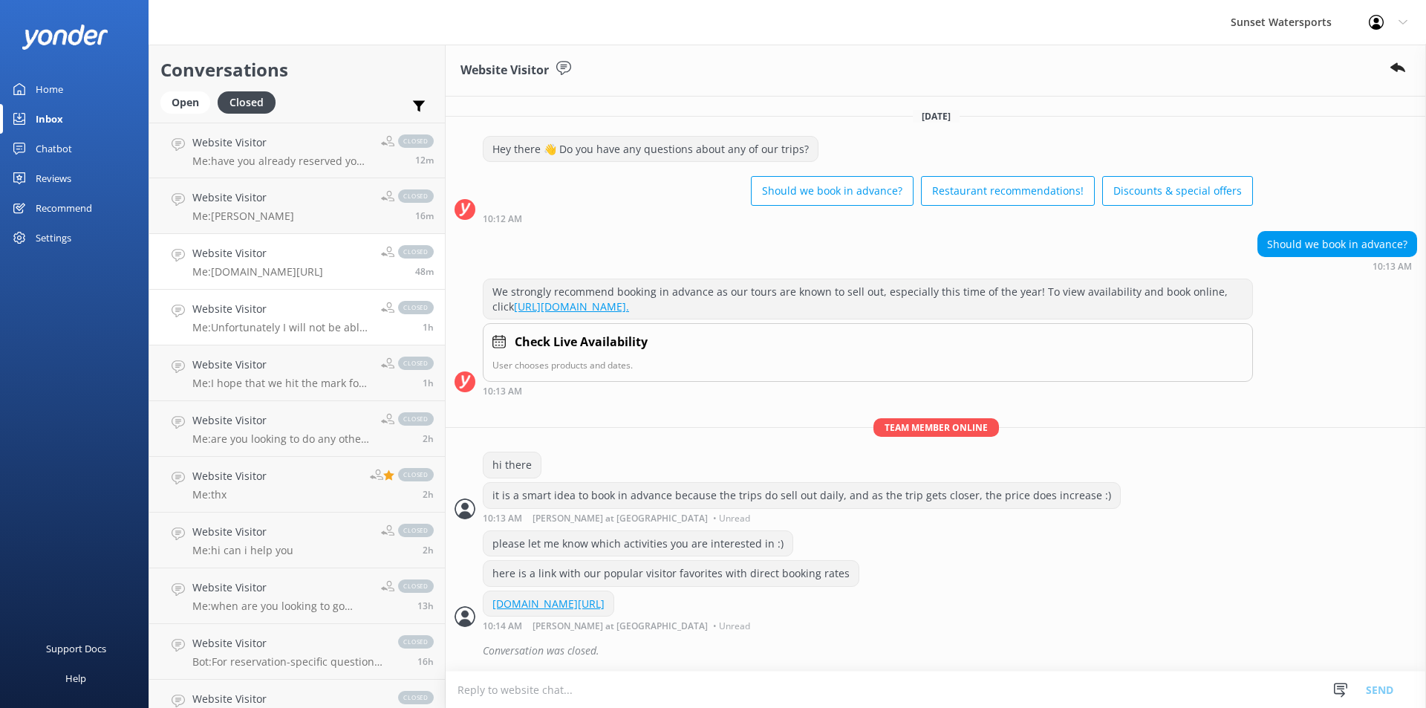
click at [279, 319] on div "Website Visitor Me: Unfortunately I will not be able to modify that reservation…" at bounding box center [280, 317] width 177 height 33
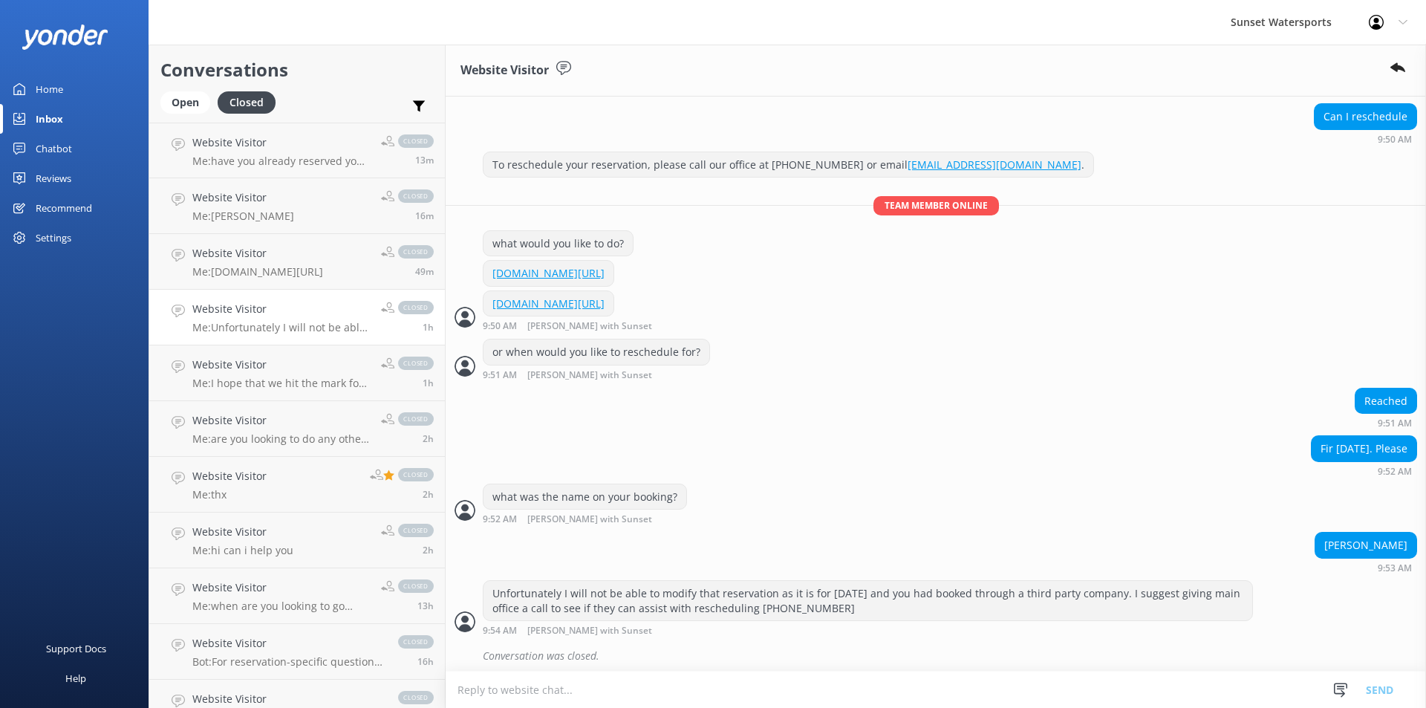
scroll to position [371, 0]
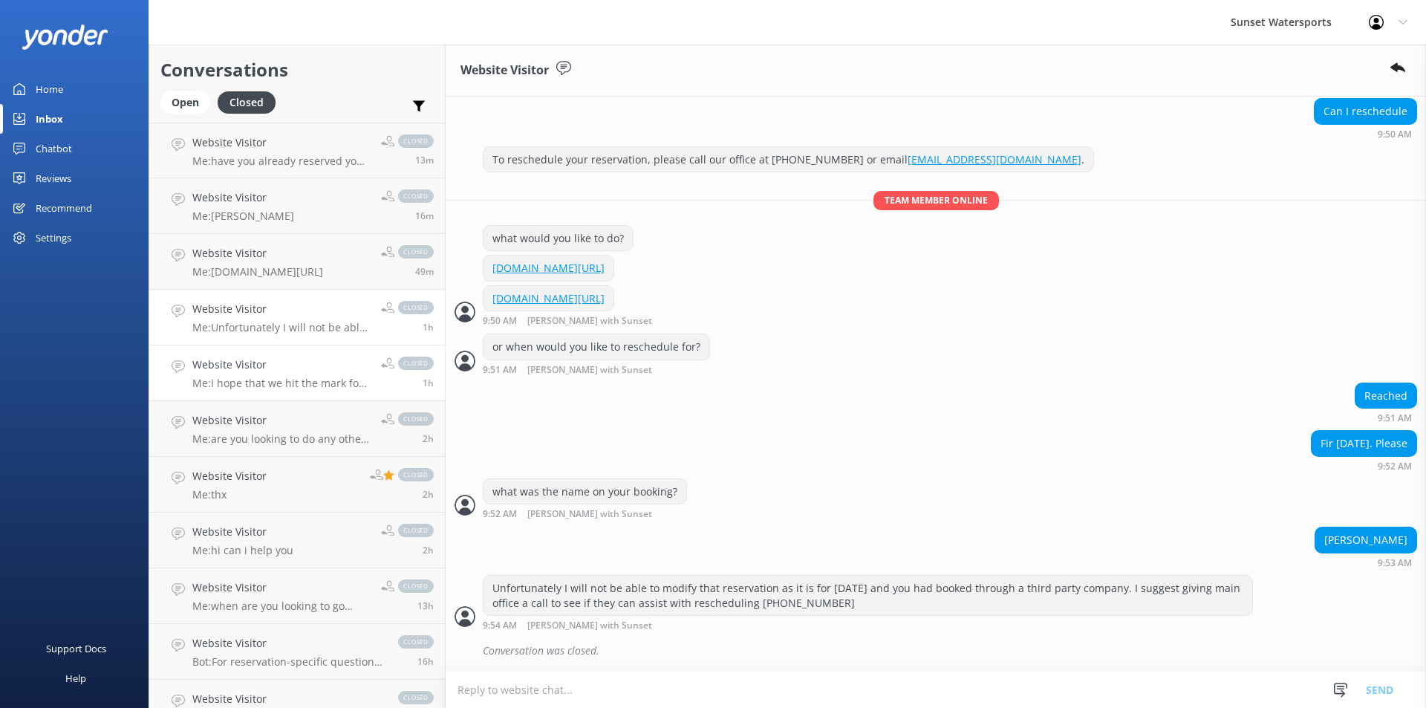
click at [265, 367] on h4 "Website Visitor" at bounding box center [280, 364] width 177 height 16
